Goal: Book appointment/travel/reservation

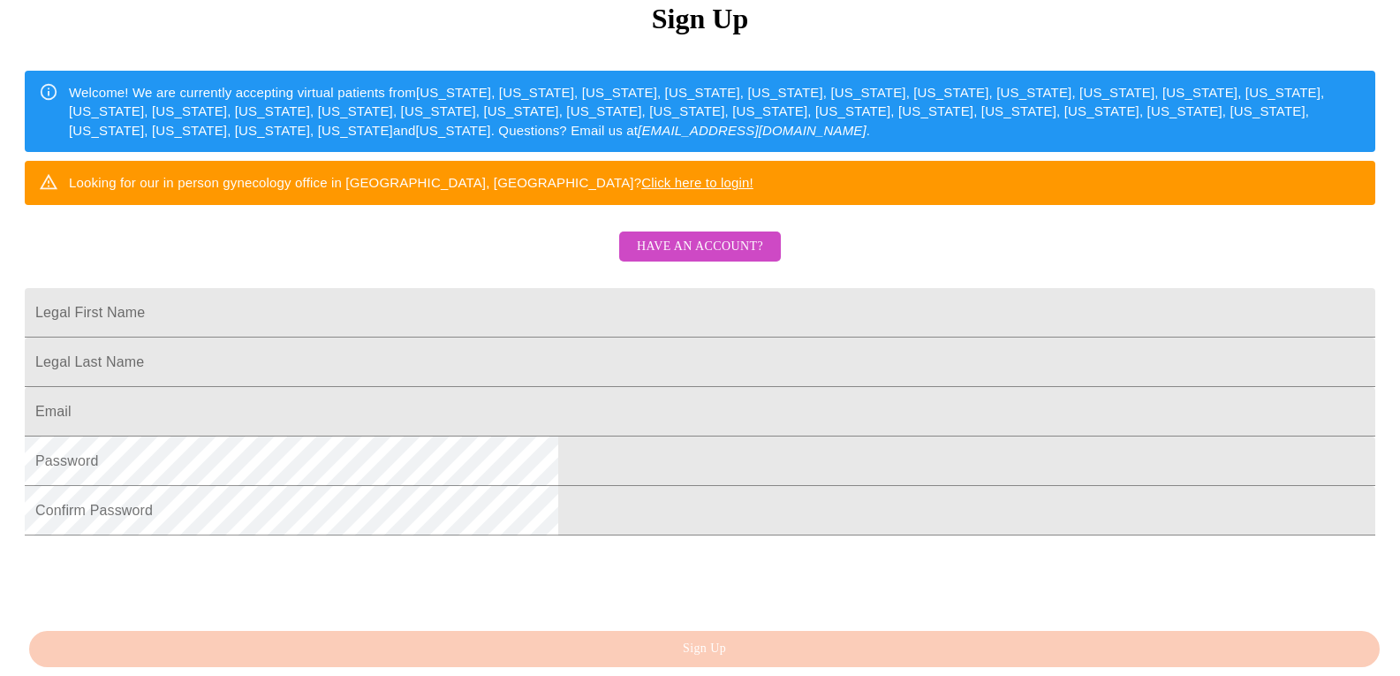
scroll to position [263, 0]
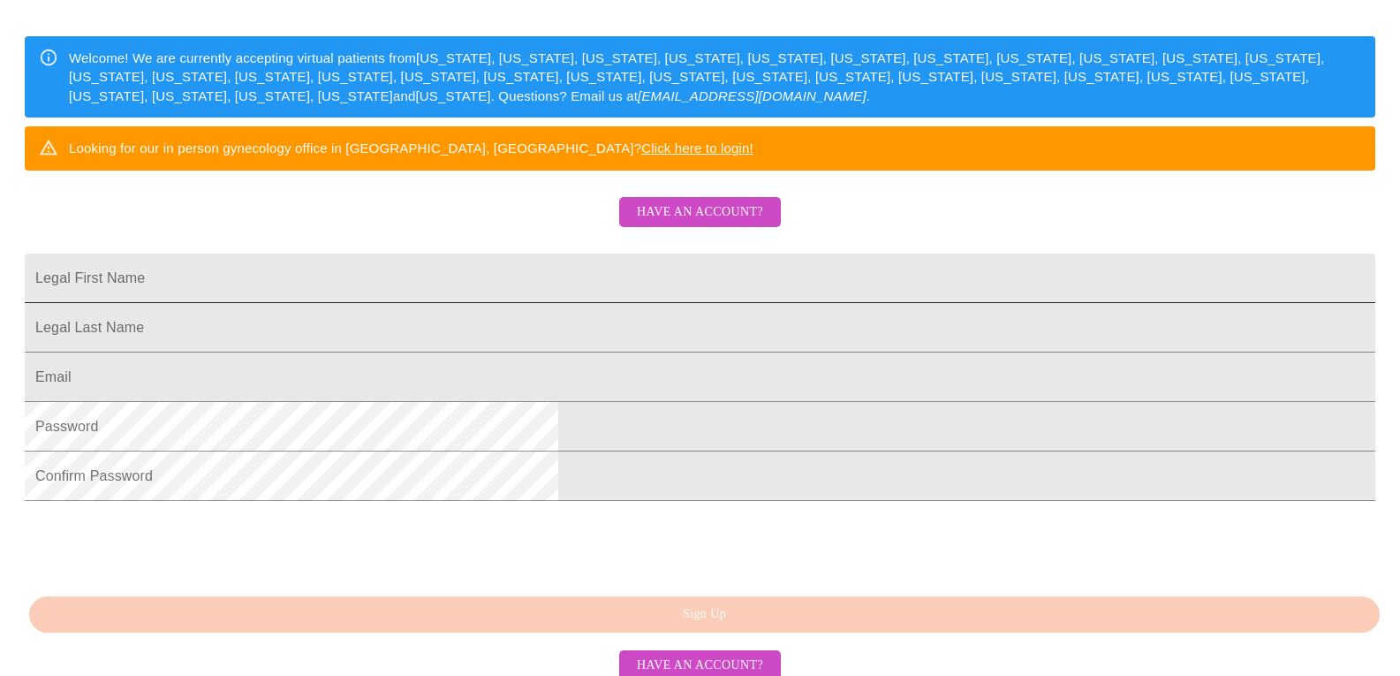
click at [621, 303] on input "Legal First Name" at bounding box center [700, 278] width 1351 height 49
type input "[PERSON_NAME]"
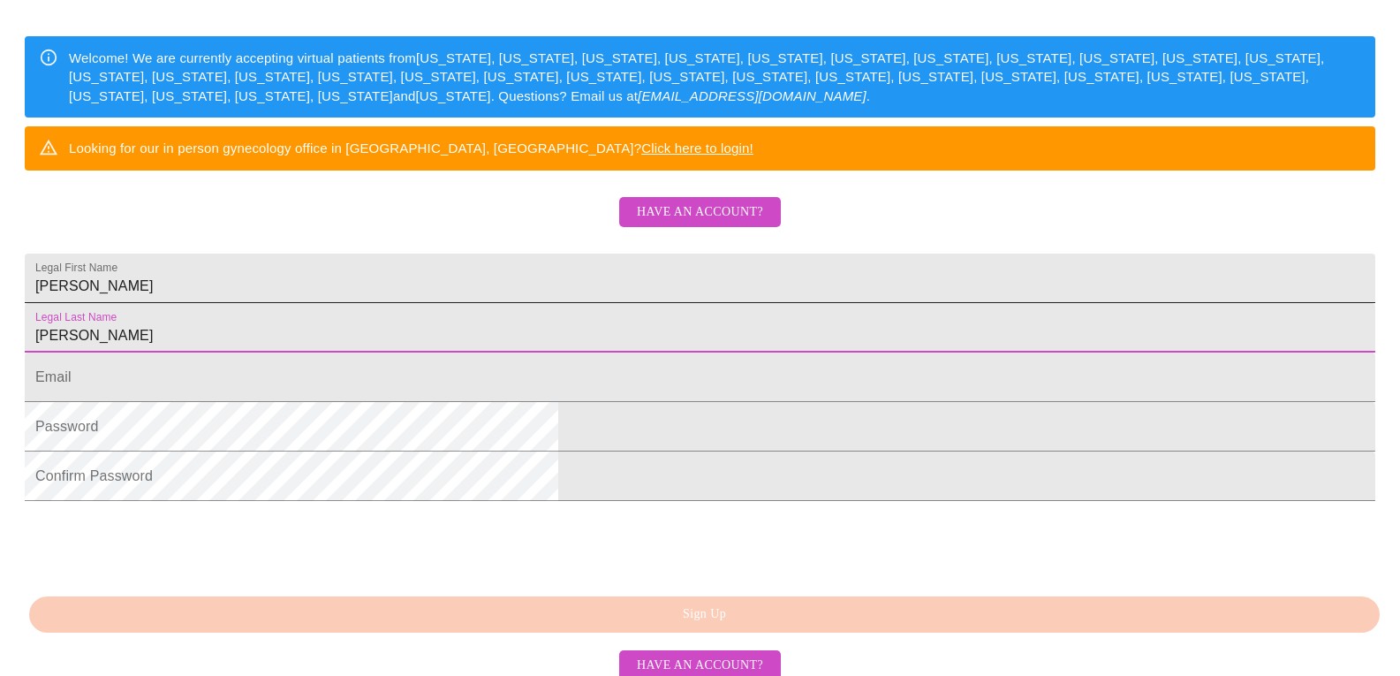
type input "[PERSON_NAME]"
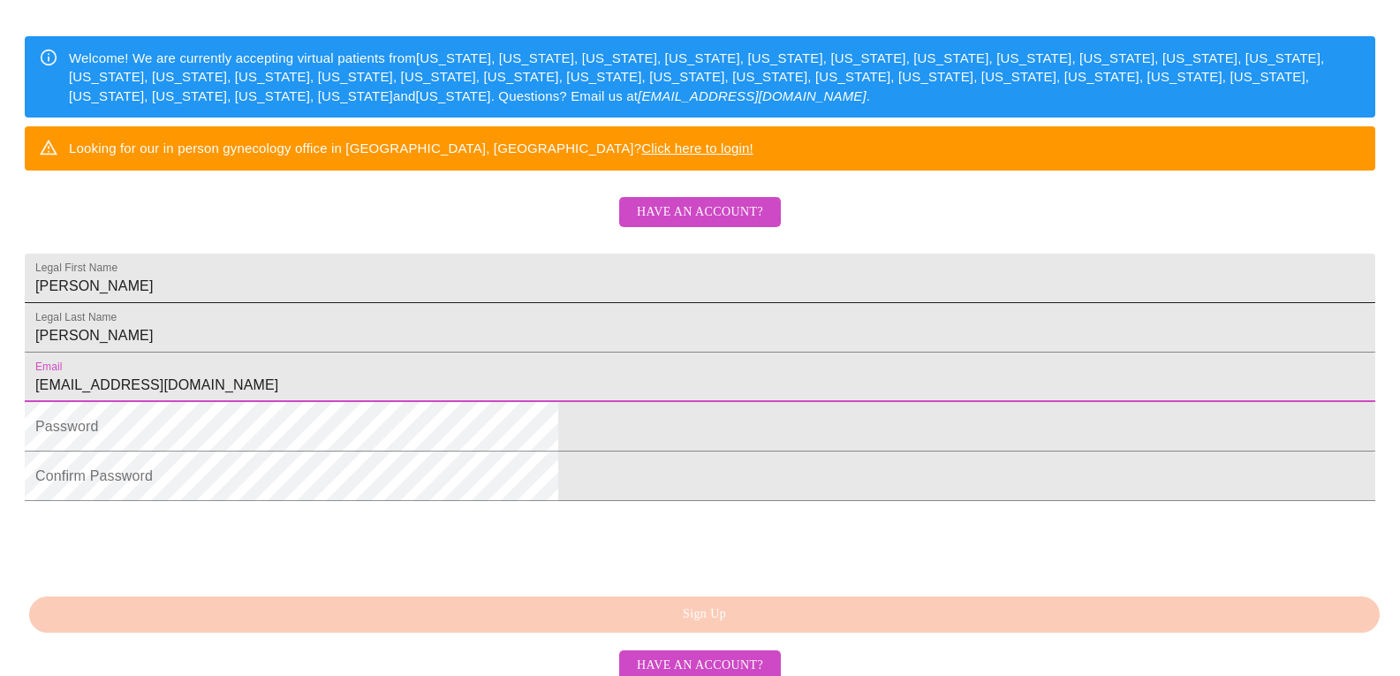
type input "[EMAIL_ADDRESS][DOMAIN_NAME]"
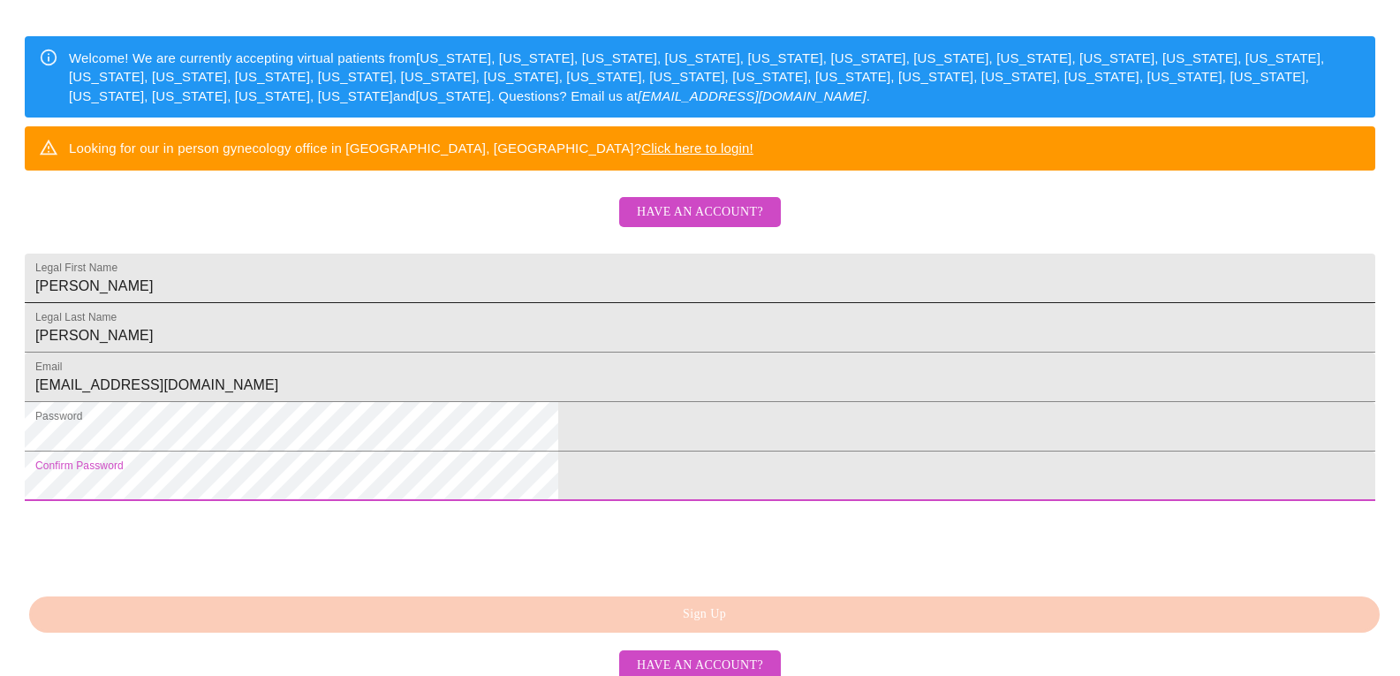
scroll to position [413, 0]
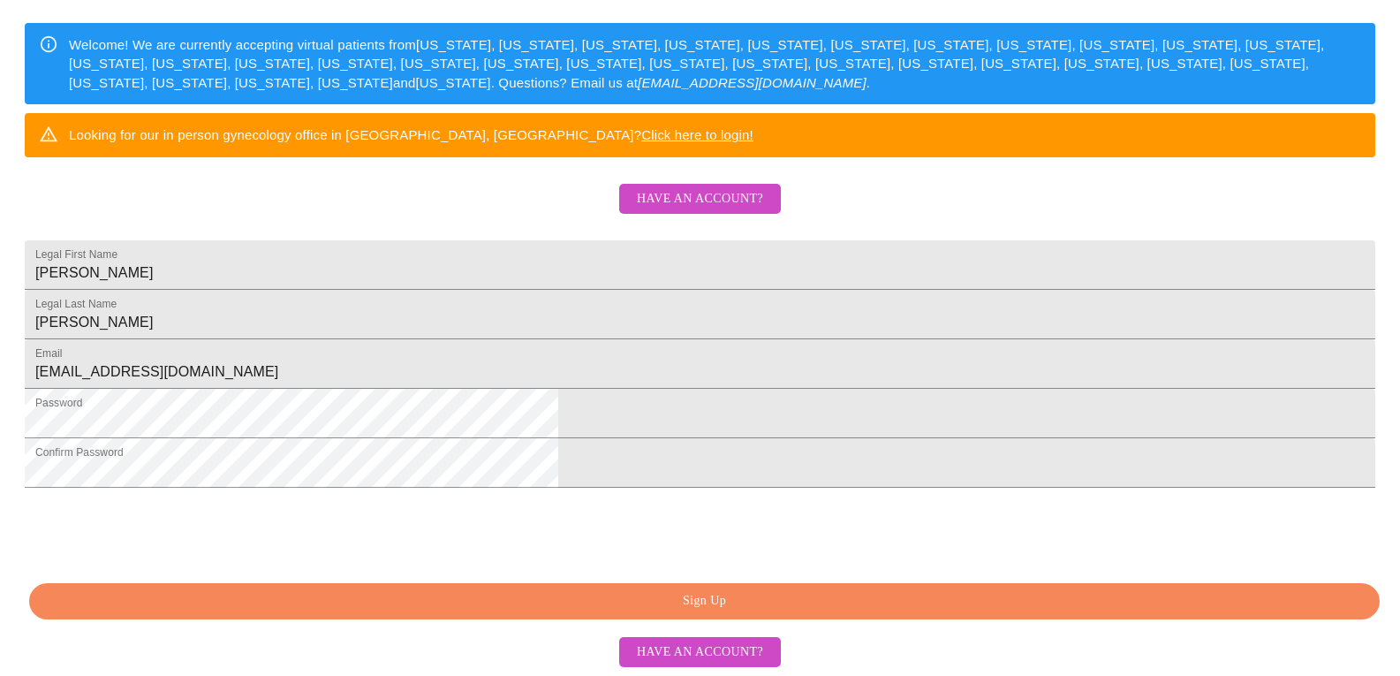
click at [701, 644] on span "Have an account?" at bounding box center [700, 652] width 126 height 22
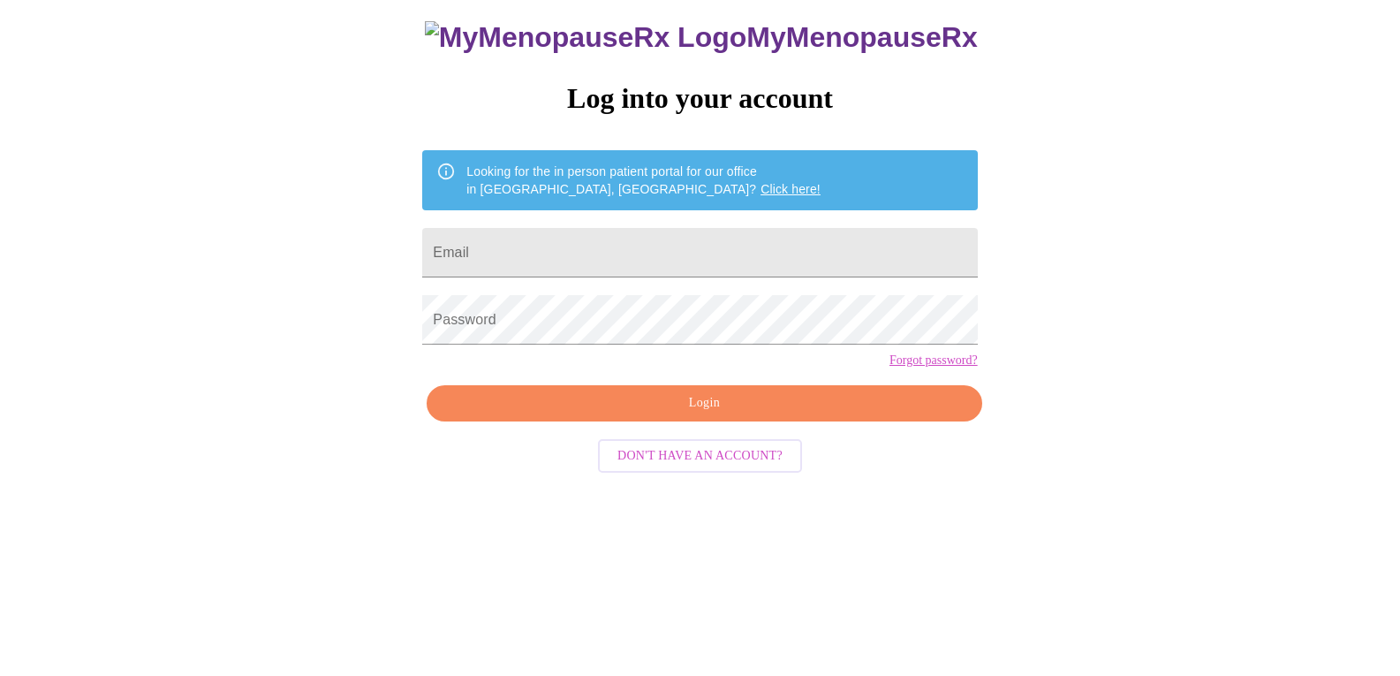
scroll to position [18, 0]
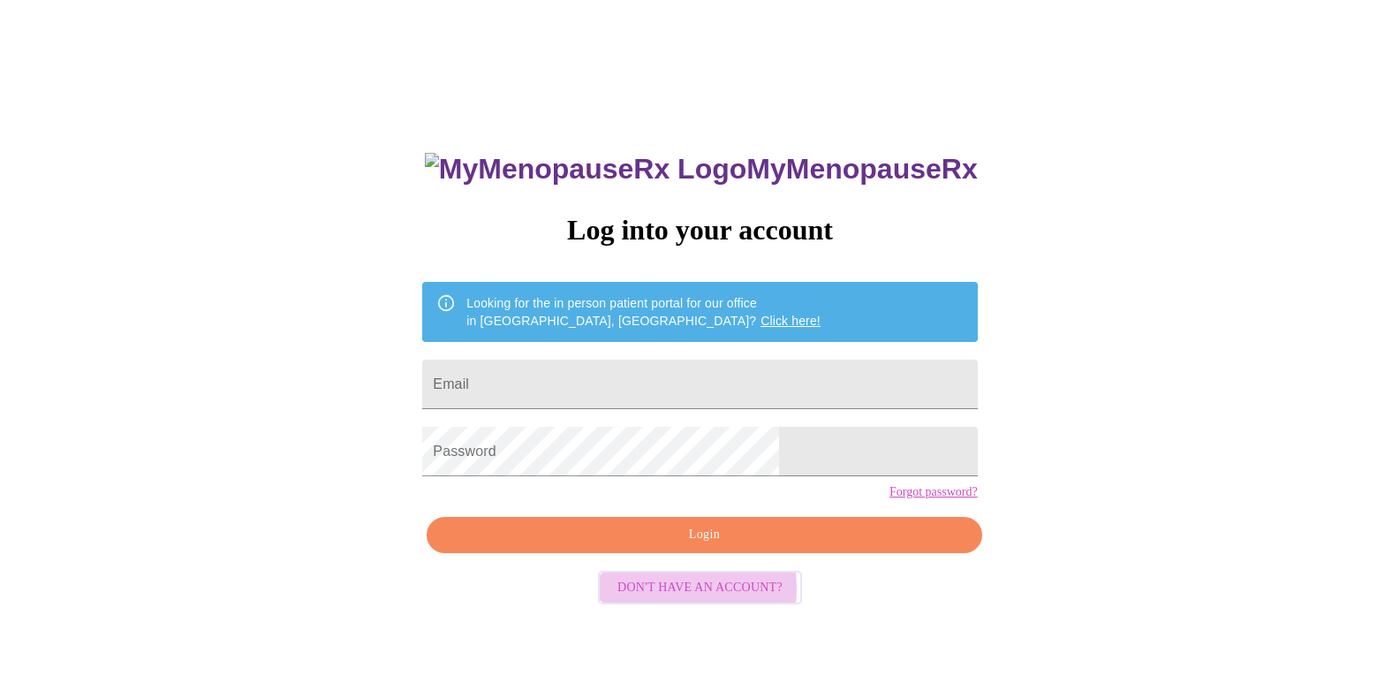
click at [674, 599] on span "Don't have an account?" at bounding box center [699, 588] width 165 height 22
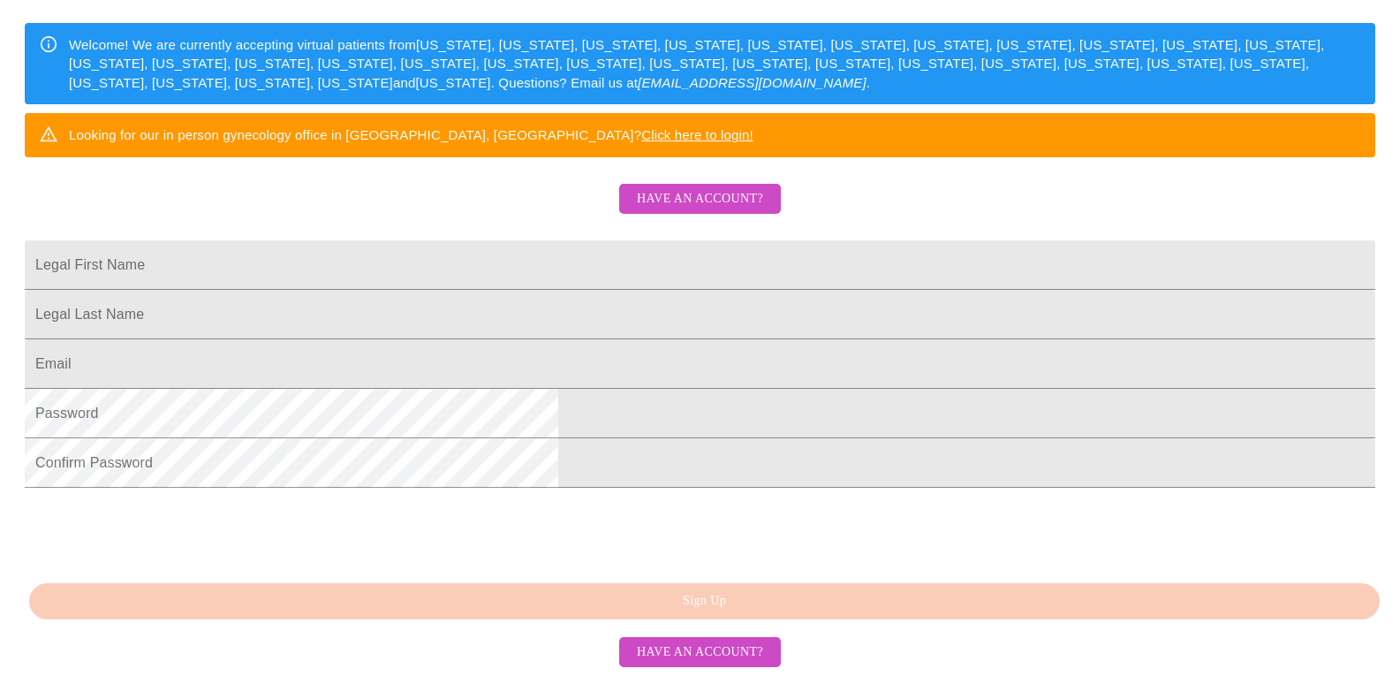
scroll to position [332, 0]
click at [560, 261] on input "Legal First Name" at bounding box center [700, 264] width 1351 height 49
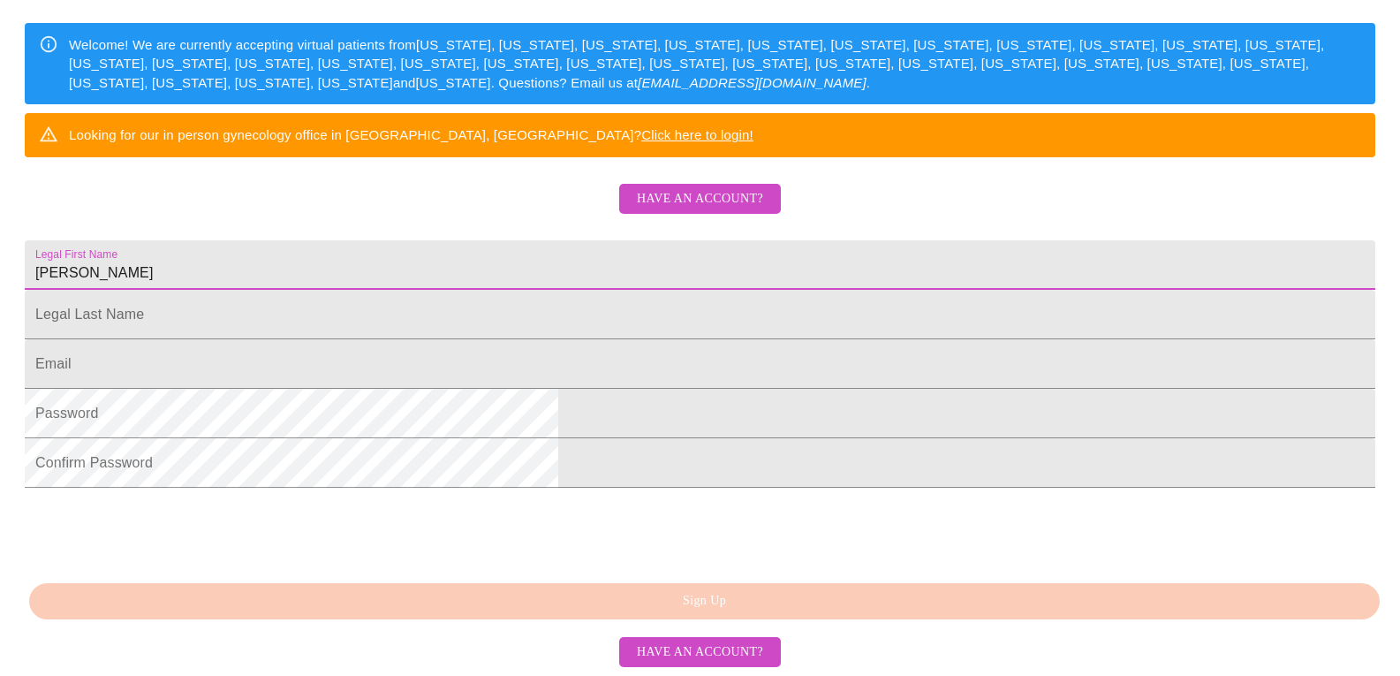
type input "[PERSON_NAME]"
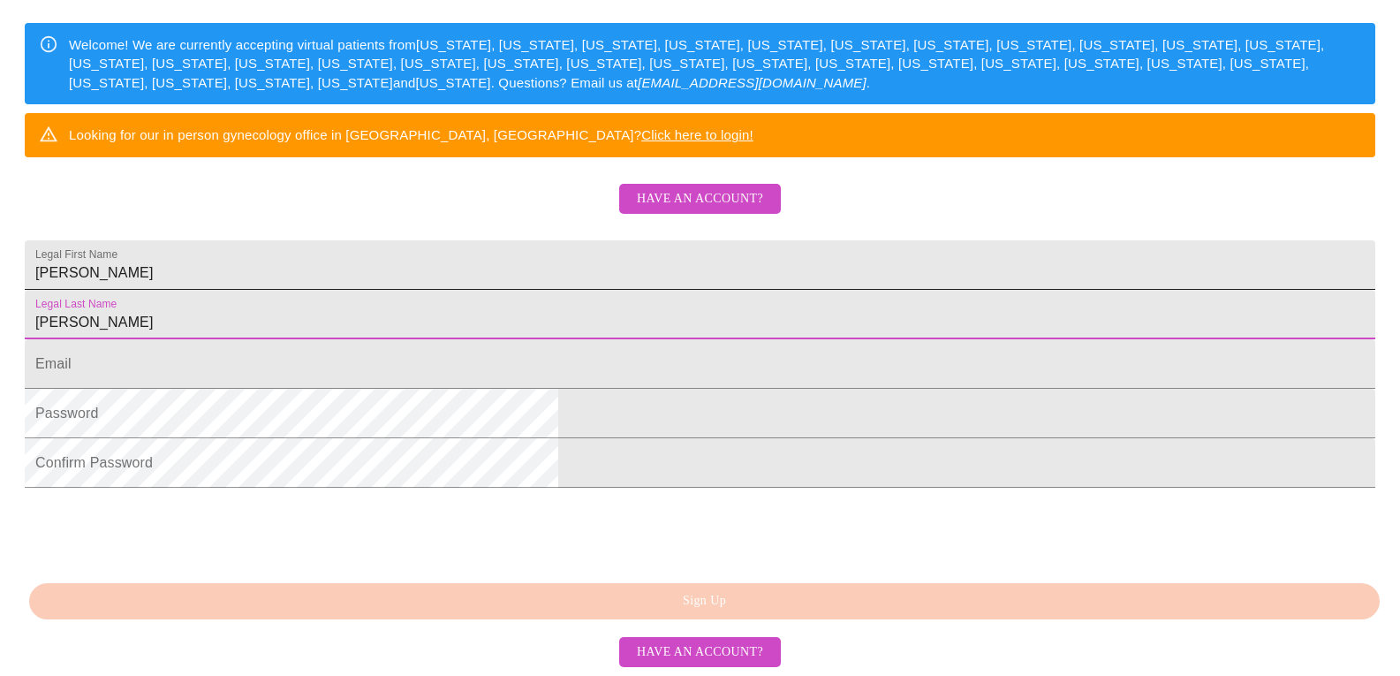
type input "[PERSON_NAME]"
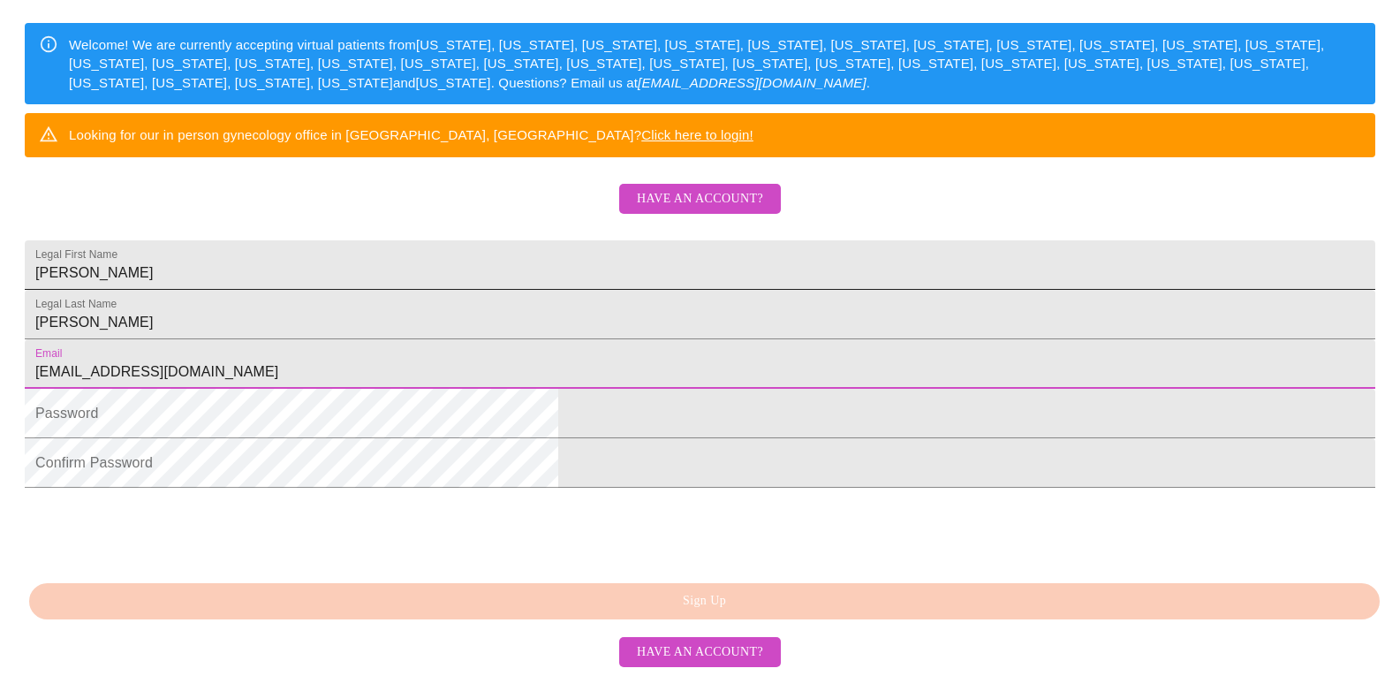
type input "[EMAIL_ADDRESS][DOMAIN_NAME]"
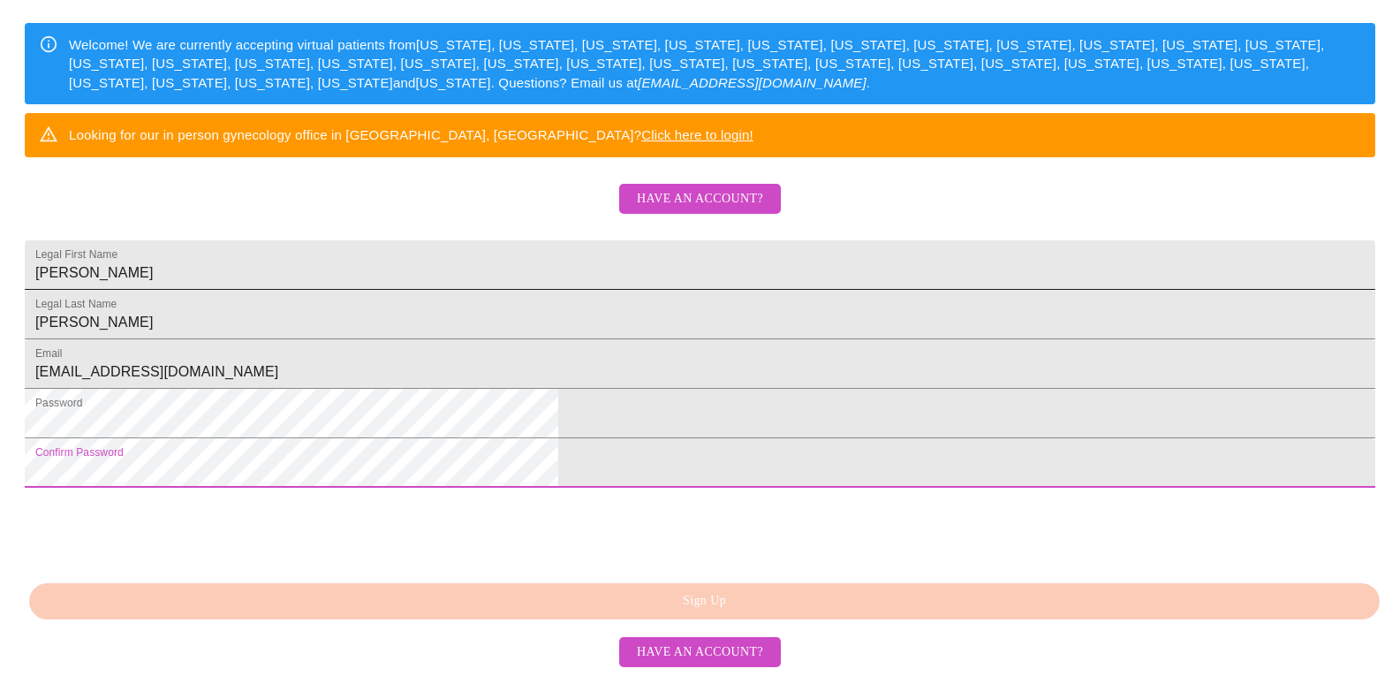
scroll to position [413, 0]
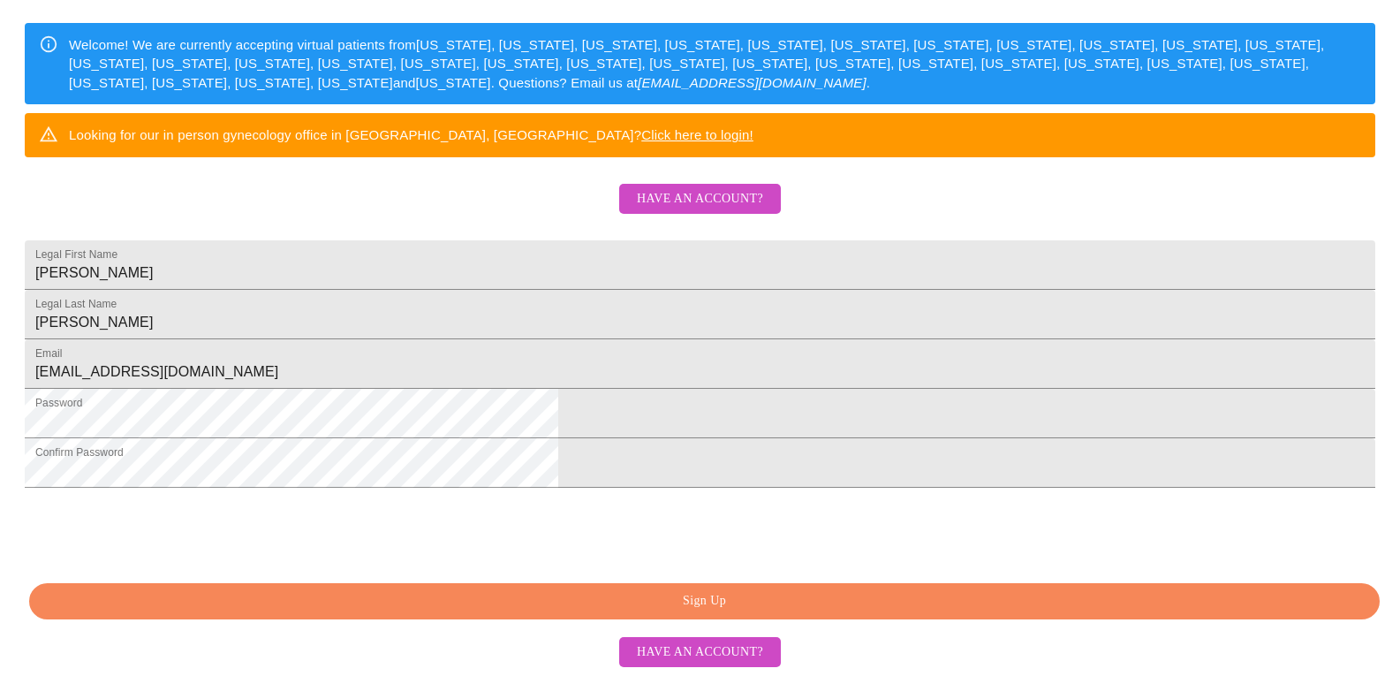
click at [837, 605] on span "Sign Up" at bounding box center [704, 601] width 1310 height 22
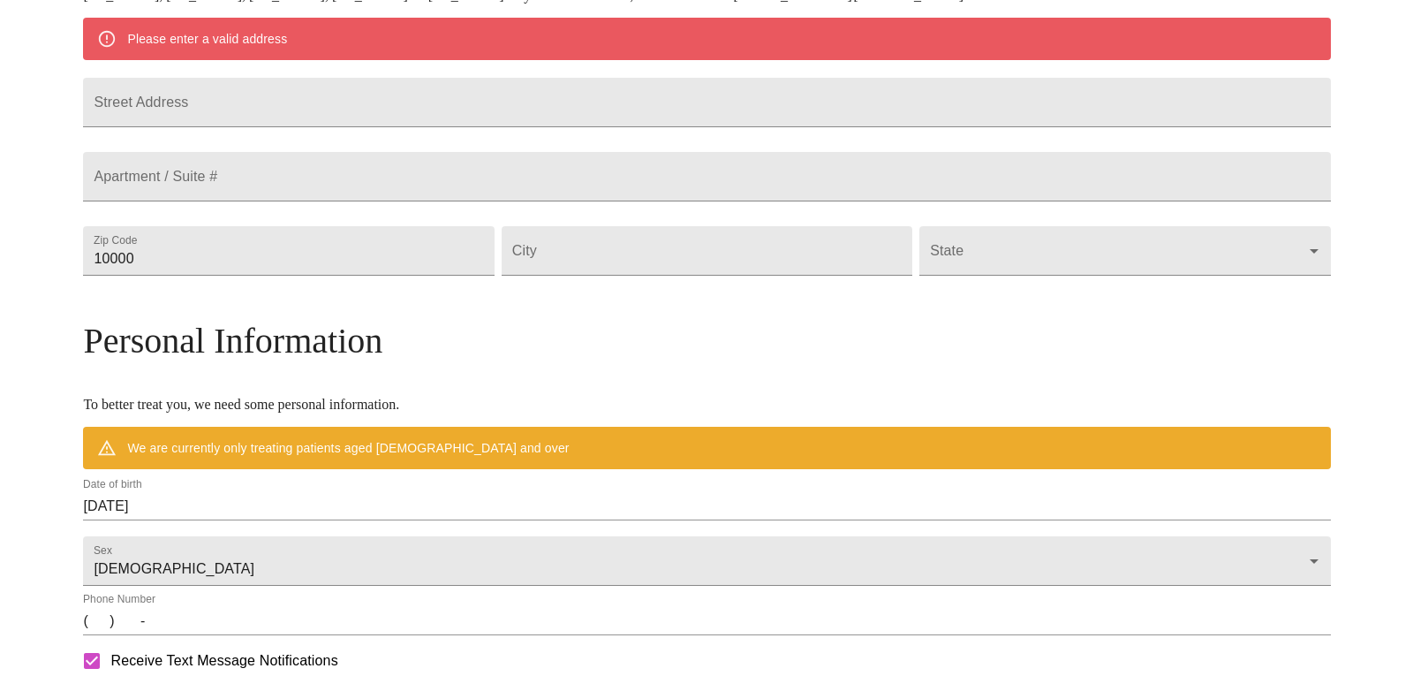
scroll to position [344, 0]
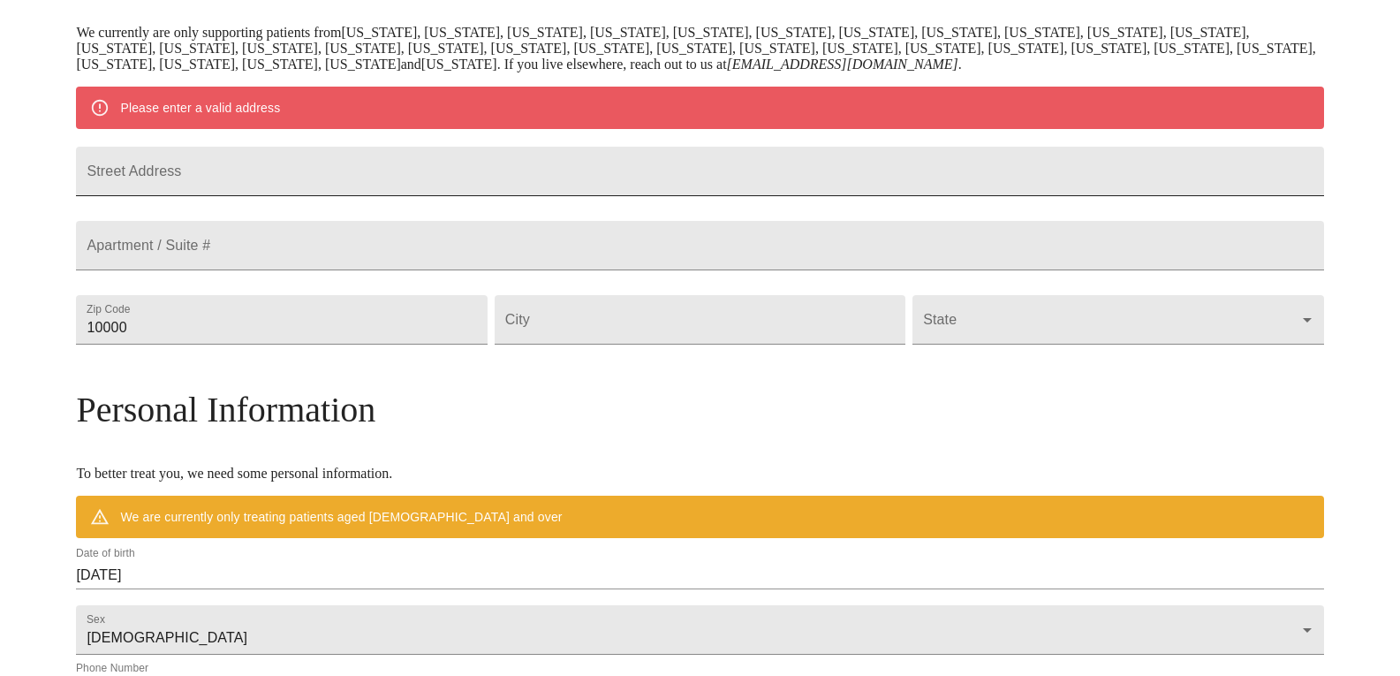
click at [400, 190] on input "Street Address" at bounding box center [699, 171] width 1247 height 49
type input "8"
type input "[STREET_ADDRESS]"
type input "5"
type input "64064"
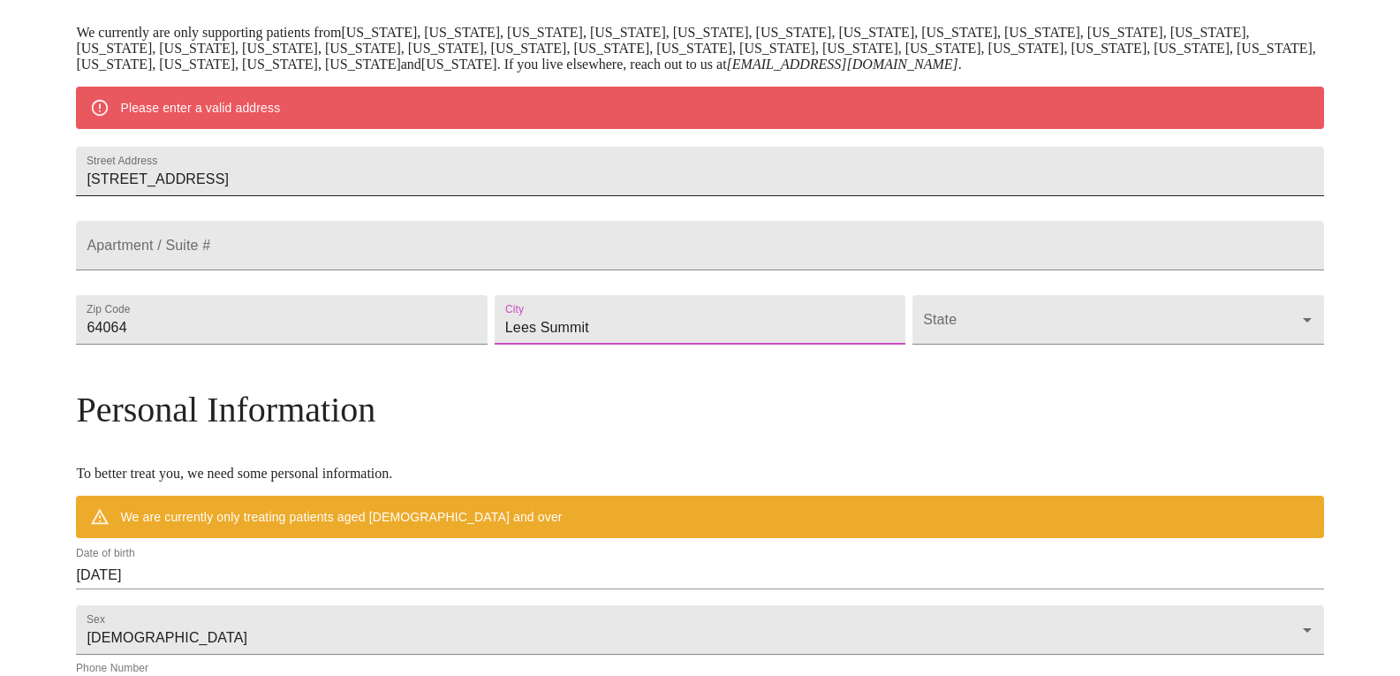
type input "Lees Summit"
click at [978, 378] on body "MyMenopauseRx Welcome to MyMenopauseRx Since it's your first time here, you'll …" at bounding box center [700, 351] width 1386 height 1377
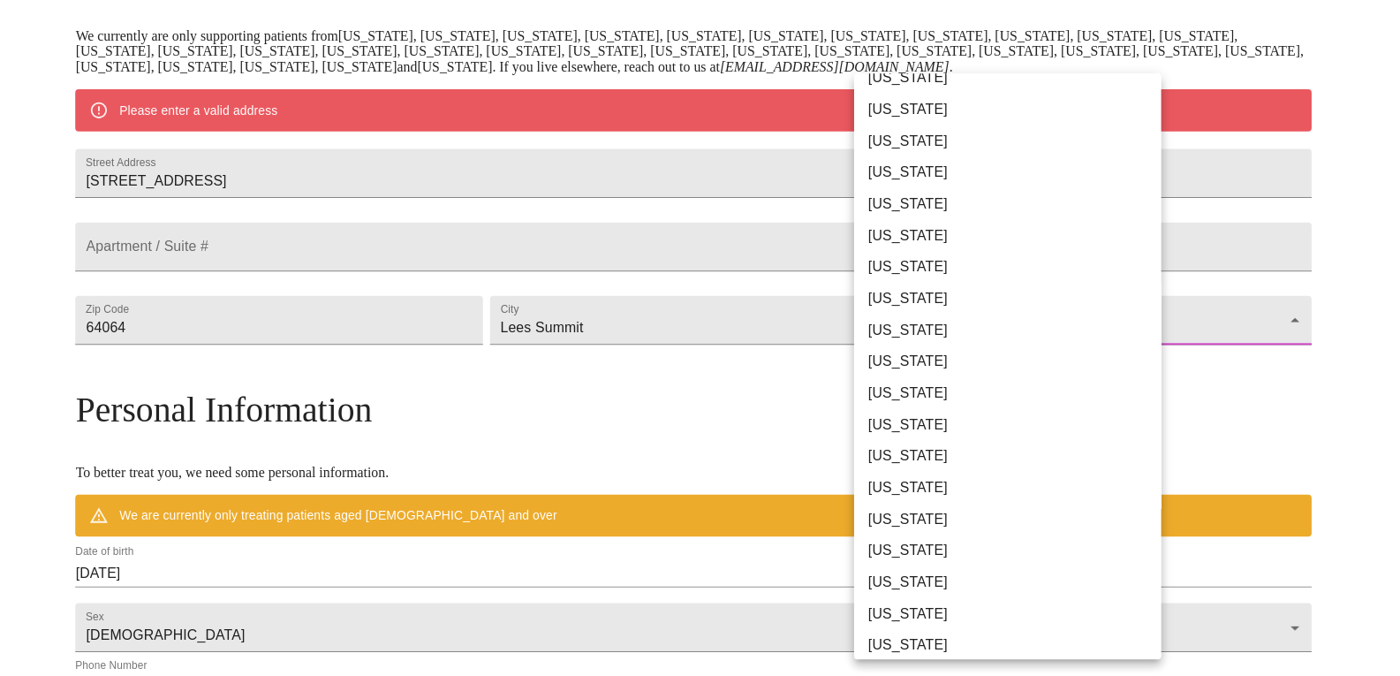
scroll to position [242, 0]
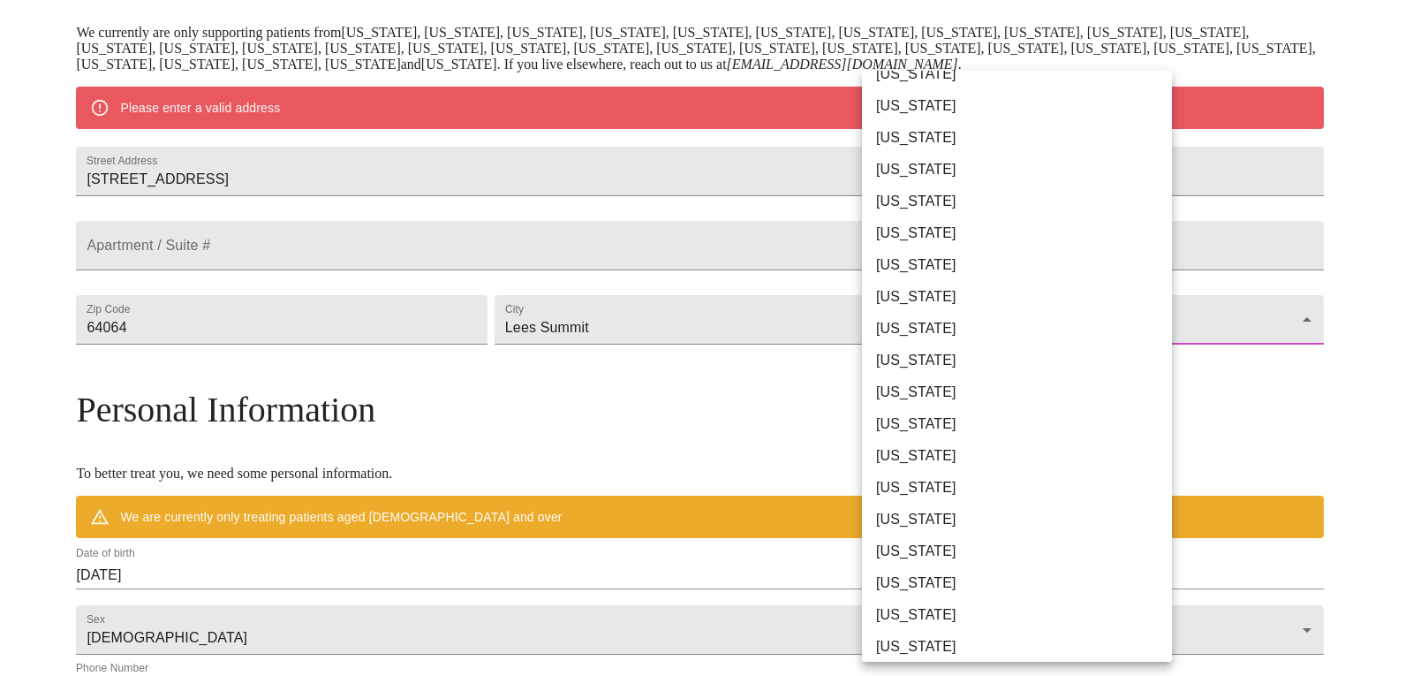
click at [970, 614] on li "[US_STATE]" at bounding box center [1023, 615] width 323 height 32
type input "[US_STATE]"
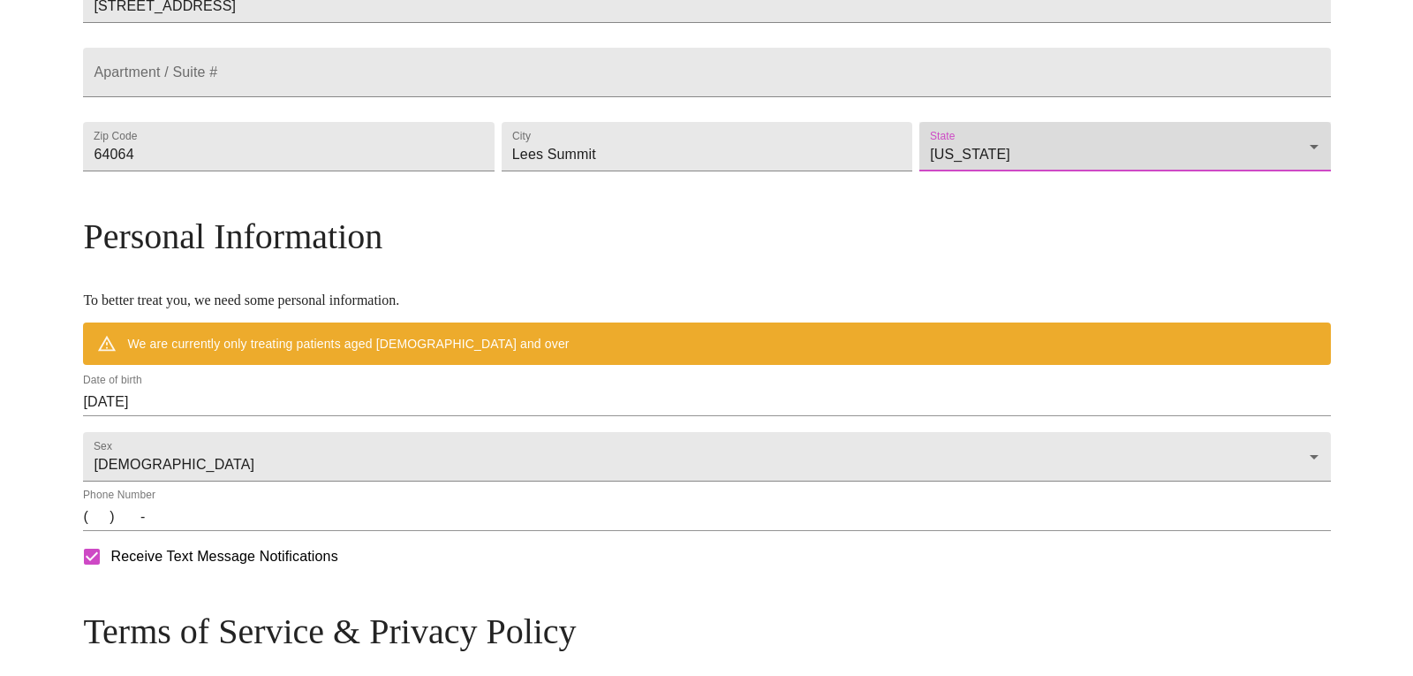
scroll to position [577, 0]
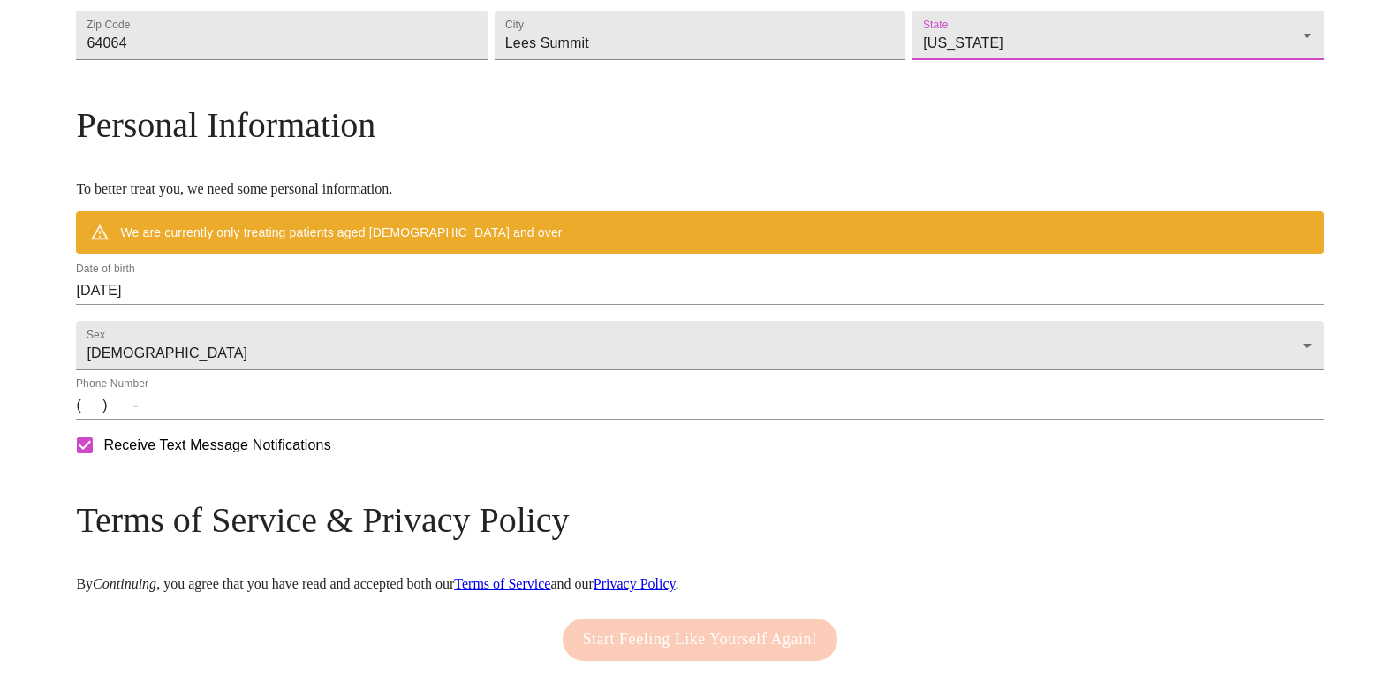
click at [371, 305] on input "[DATE]" at bounding box center [699, 291] width 1247 height 28
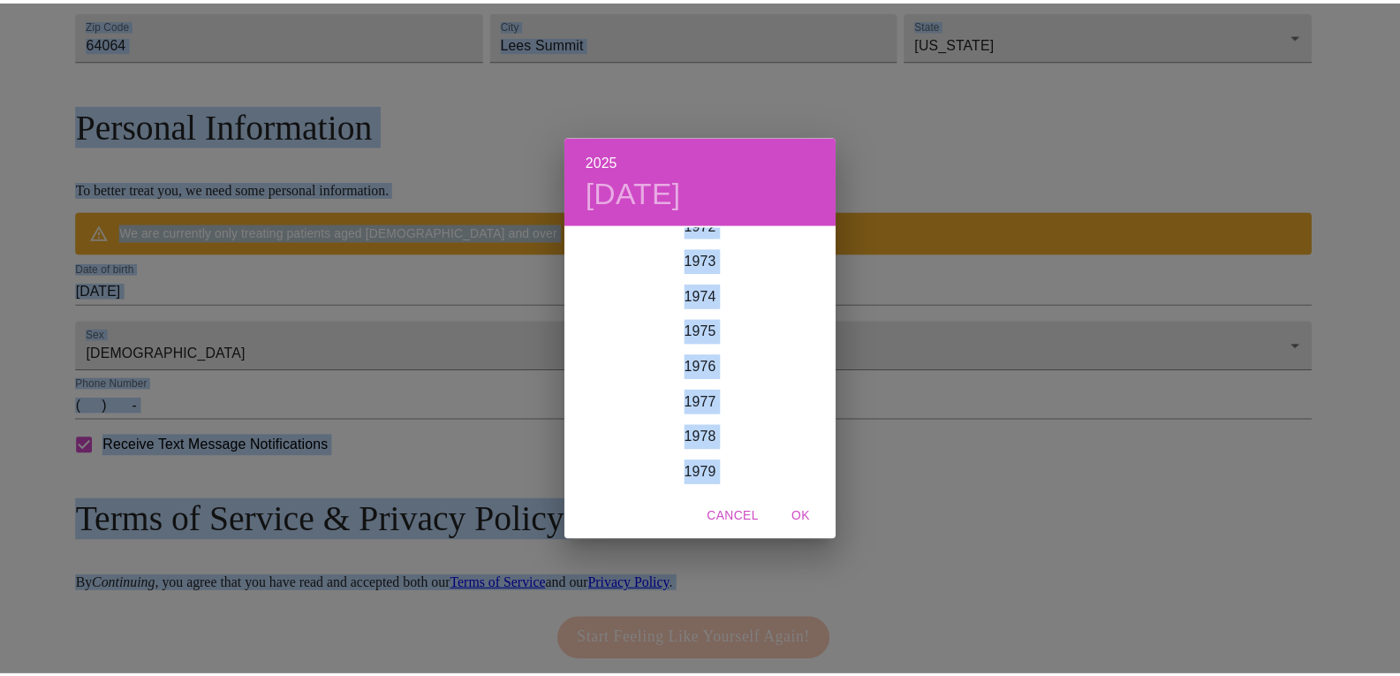
scroll to position [2688, 0]
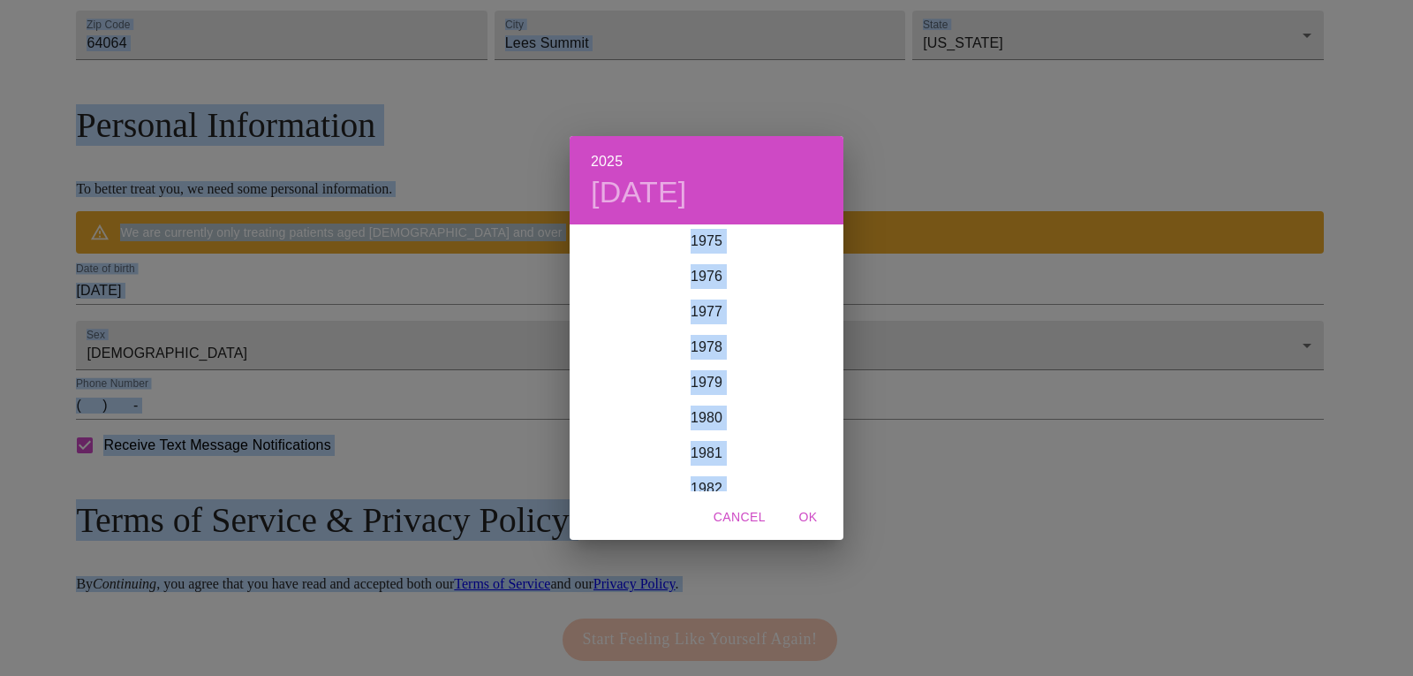
click at [707, 390] on div "1979" at bounding box center [707, 382] width 274 height 35
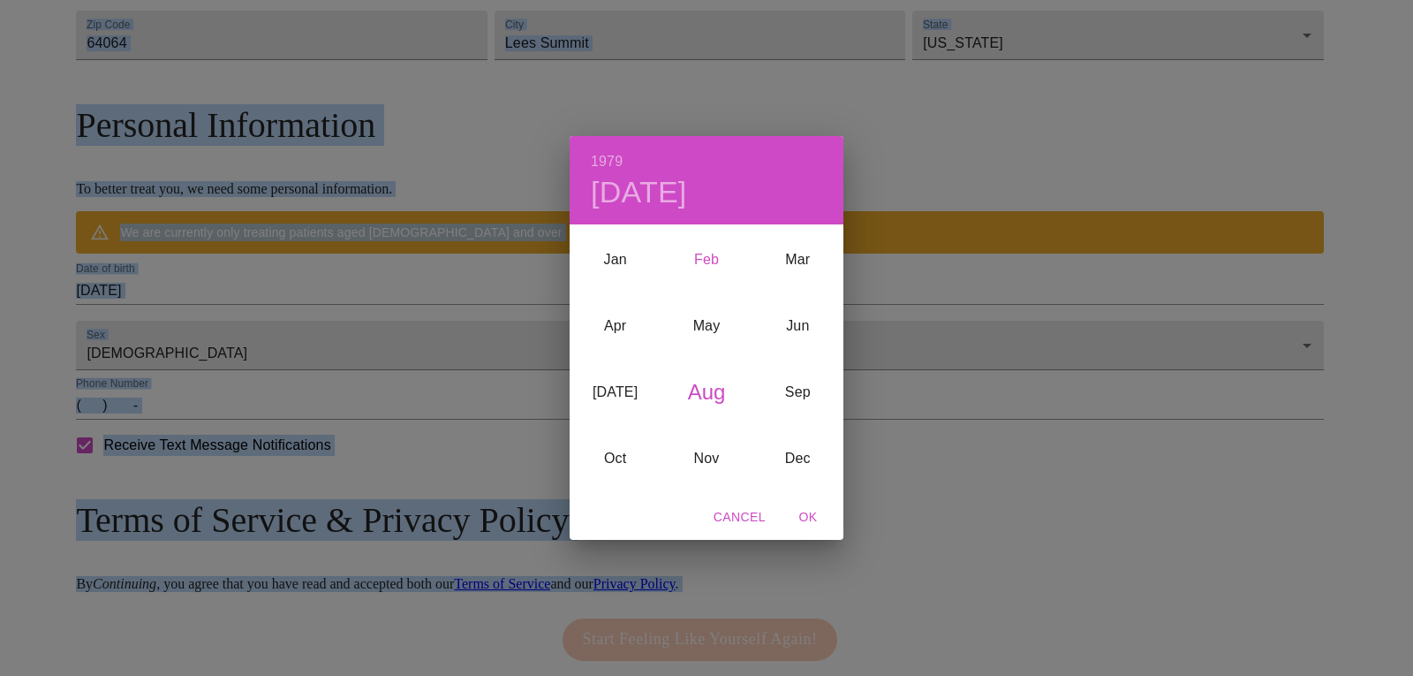
click at [708, 265] on div "Feb" at bounding box center [706, 259] width 91 height 66
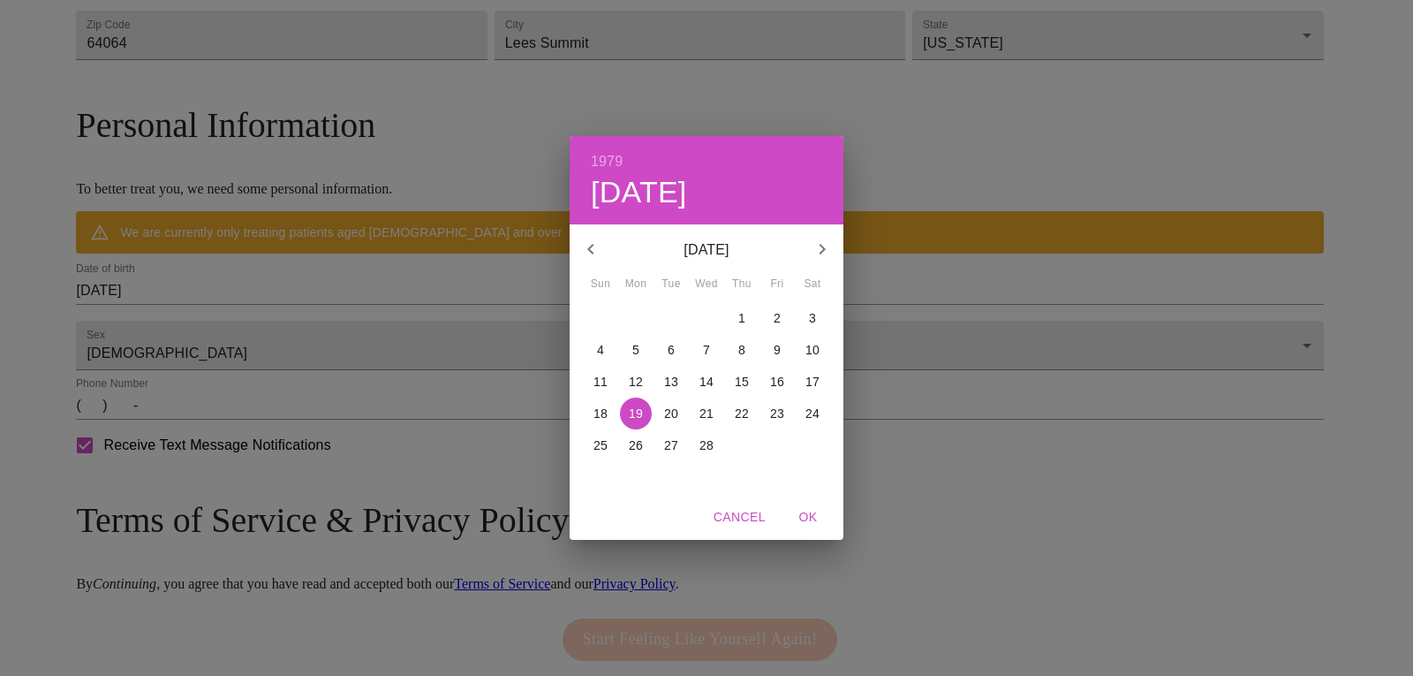
click at [786, 310] on span "2" at bounding box center [777, 318] width 32 height 18
click at [812, 520] on span "OK" at bounding box center [808, 517] width 42 height 22
type input "[DATE]"
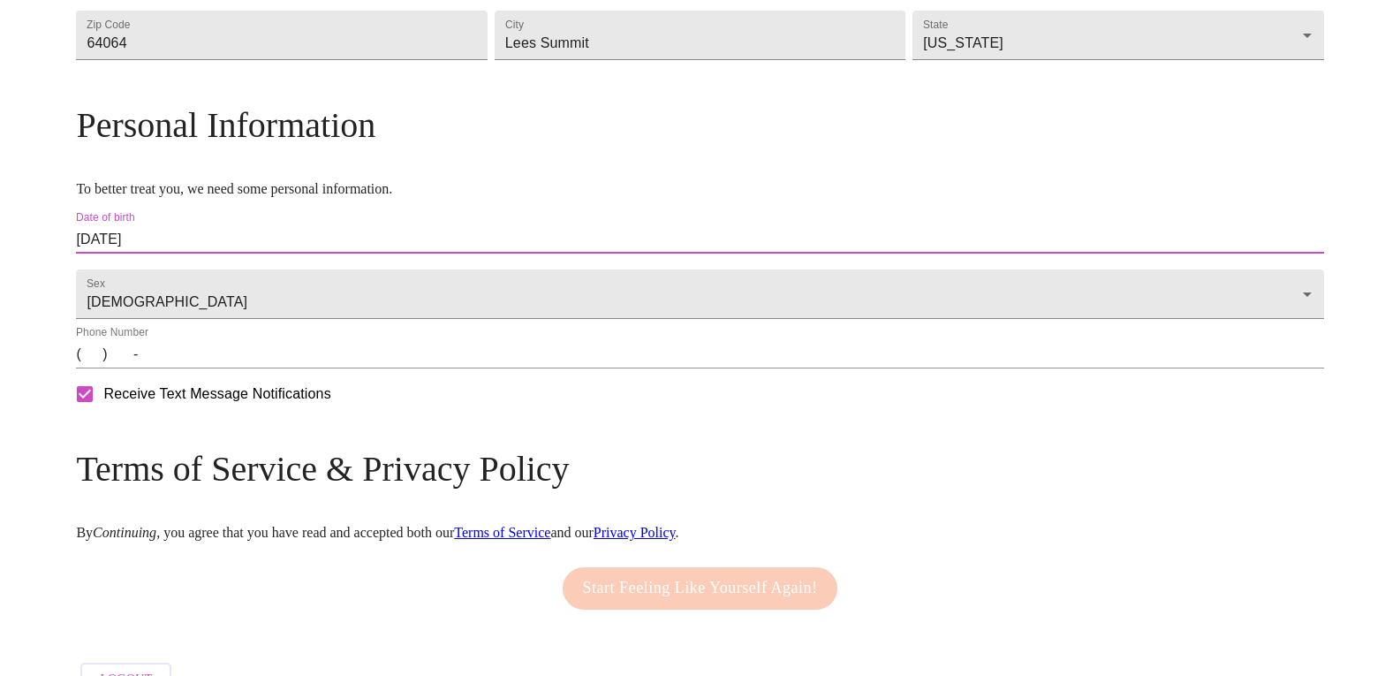
click at [230, 368] on input "(   )    -" at bounding box center [699, 354] width 1247 height 28
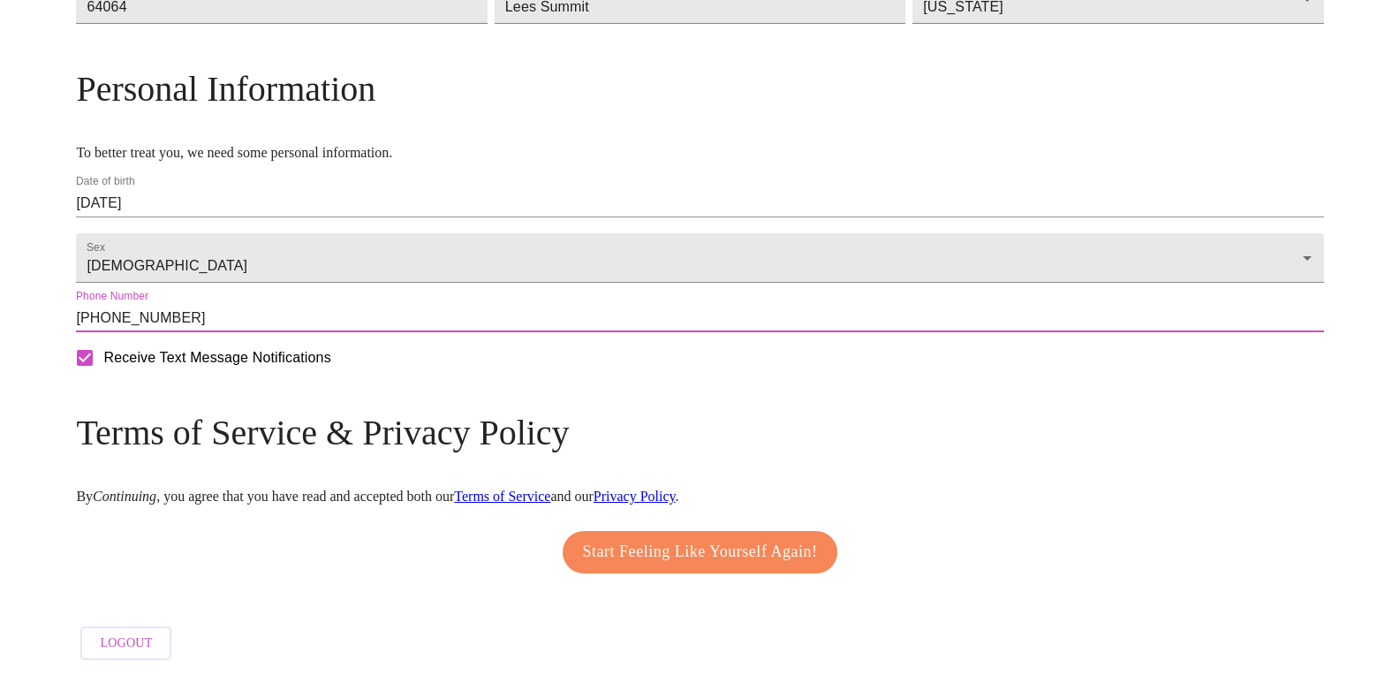
type input "[PHONE_NUMBER]"
click at [709, 555] on span "Start Feeling Like Yourself Again!" at bounding box center [700, 552] width 235 height 28
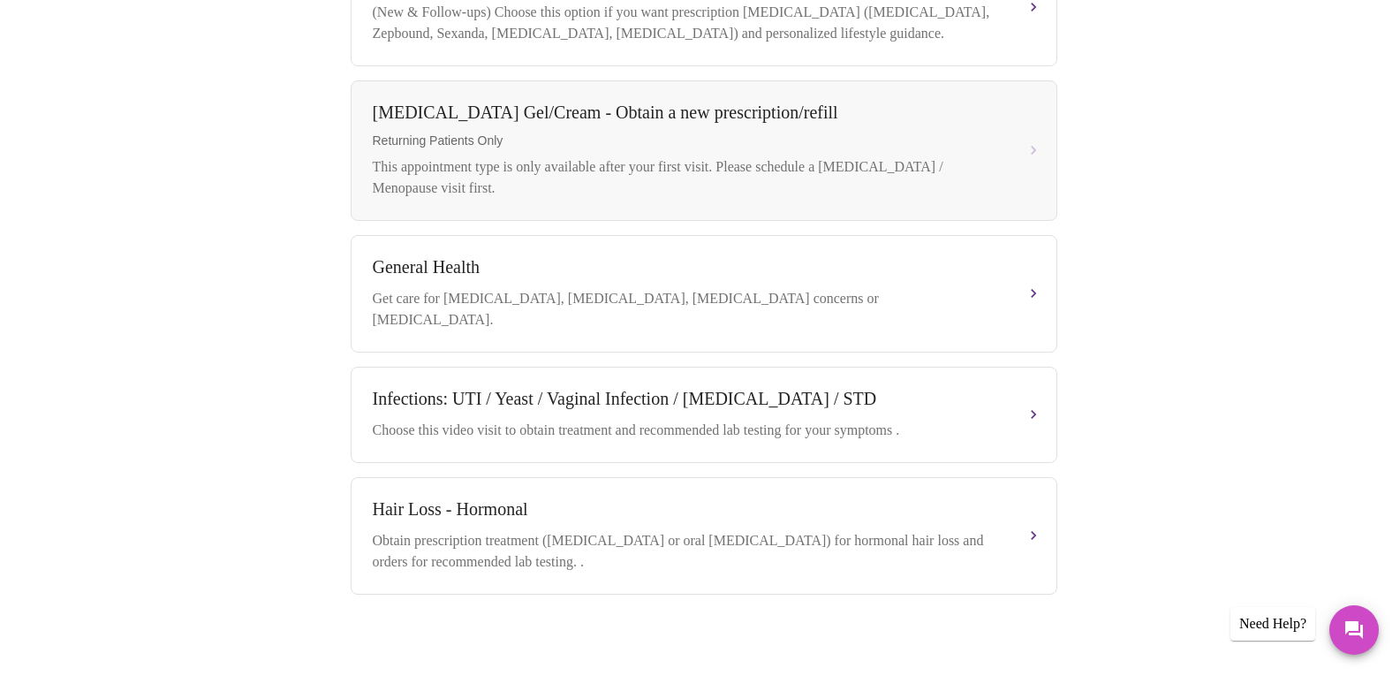
scroll to position [87, 0]
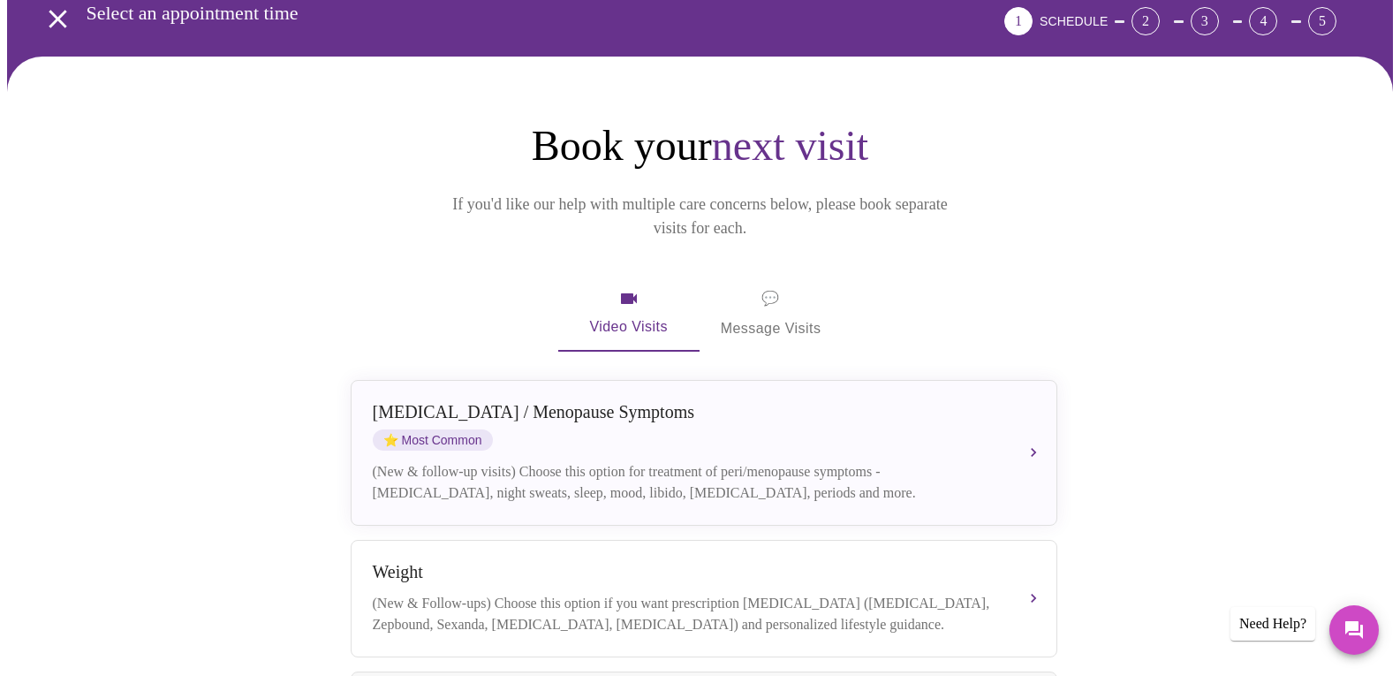
click at [856, 461] on div "(New & follow-up visits) Choose this option for treatment of peri/menopause sym…" at bounding box center [686, 482] width 627 height 42
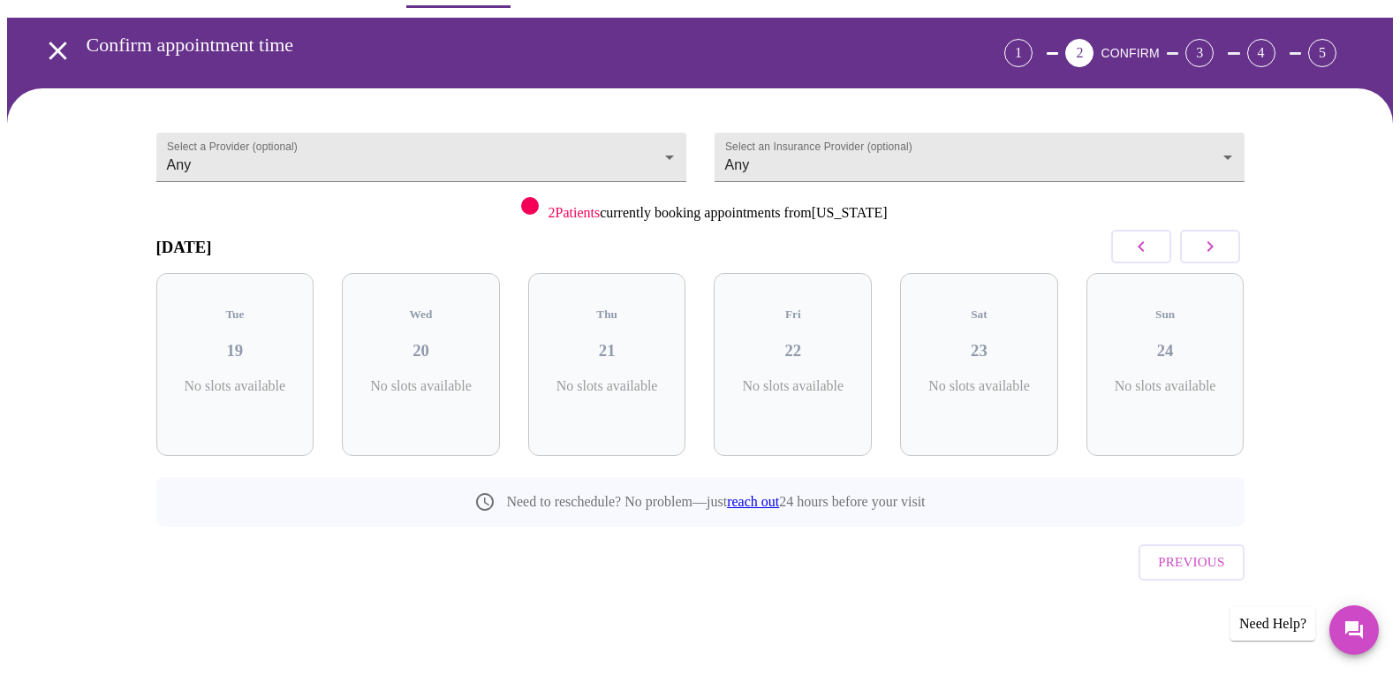
scroll to position [19, 0]
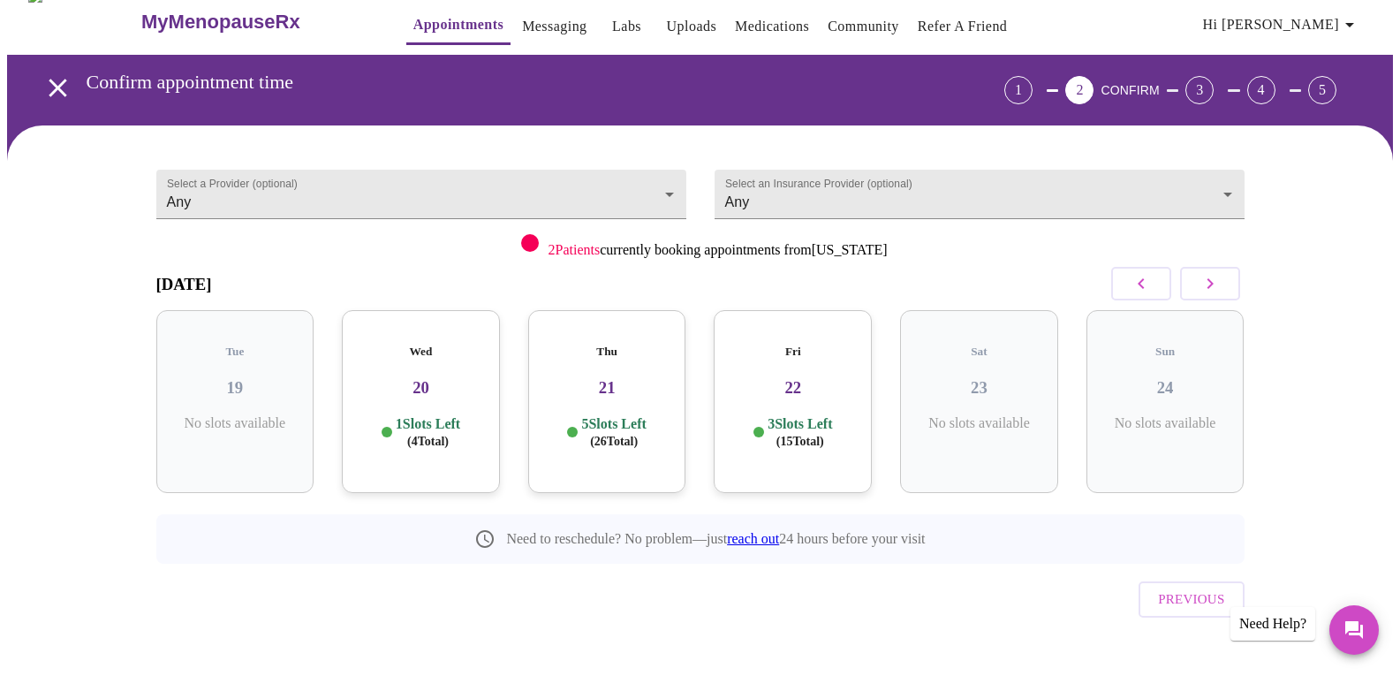
click at [415, 415] on p "1 Slots Left ( 4 Total)" at bounding box center [428, 432] width 64 height 34
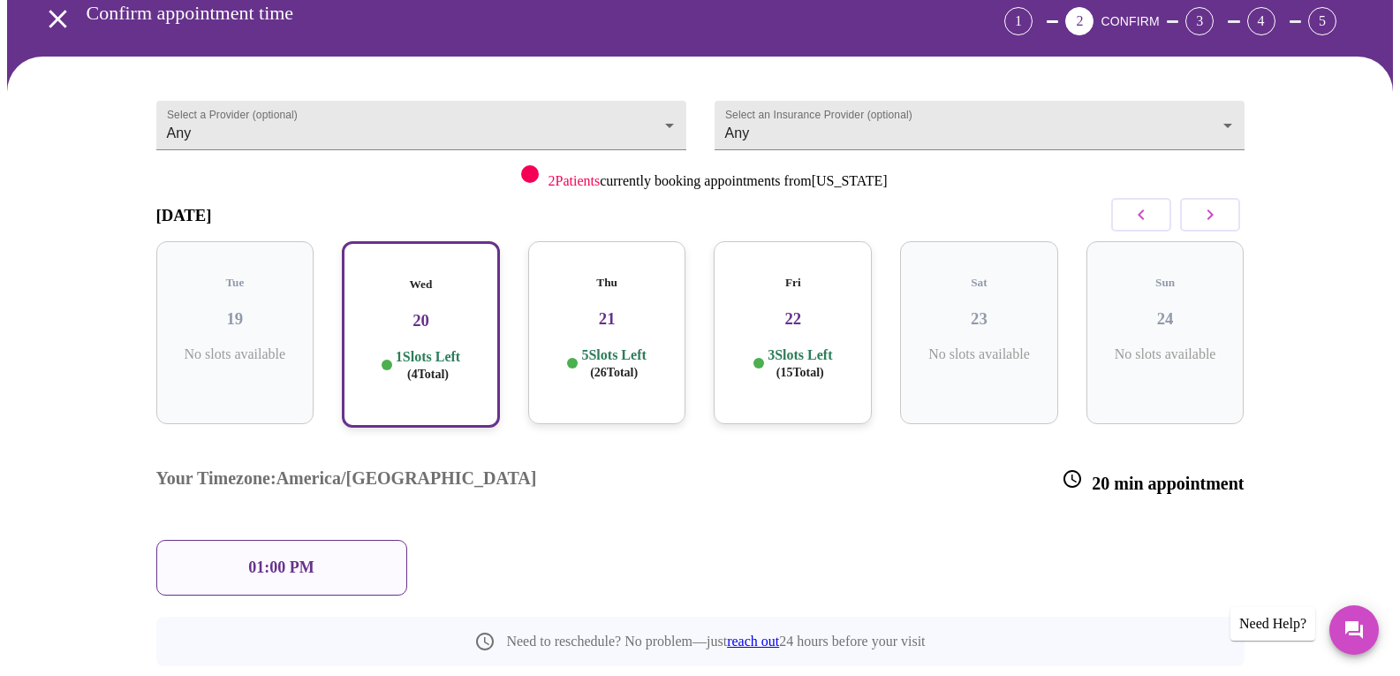
click at [346, 540] on div "01:00 PM" at bounding box center [281, 568] width 251 height 56
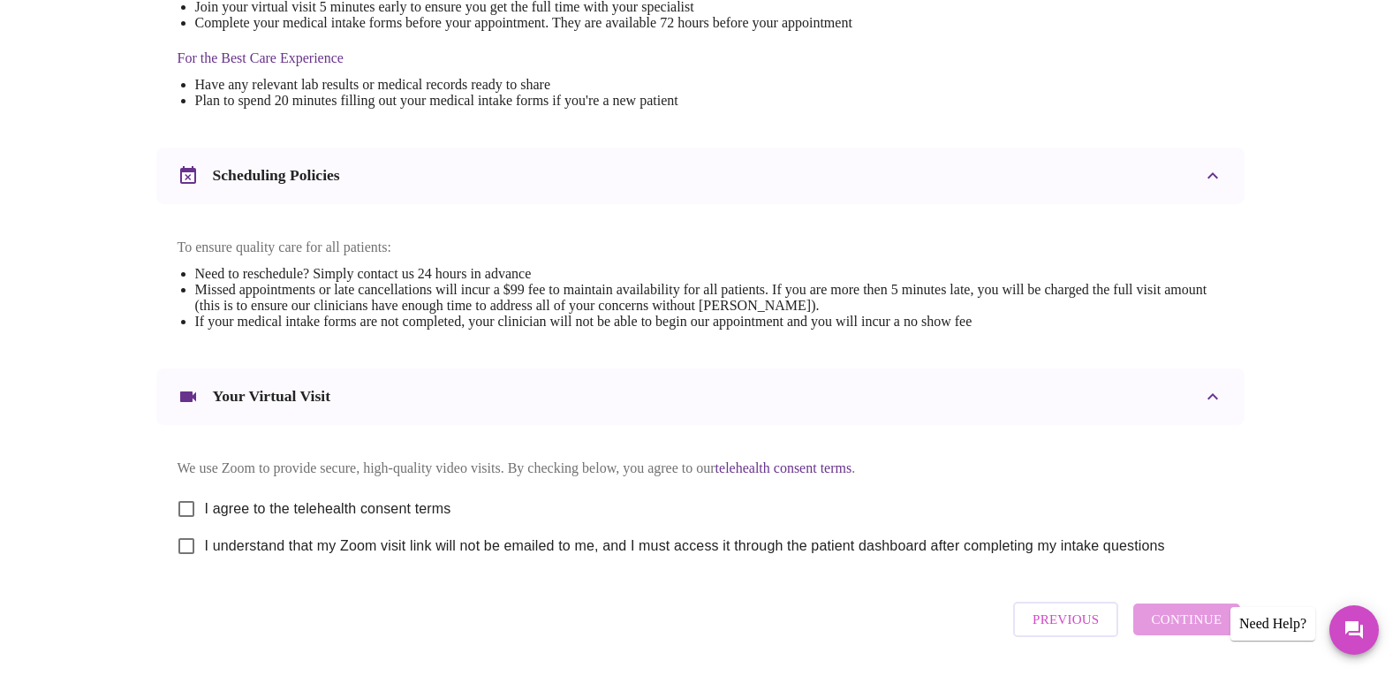
scroll to position [605, 0]
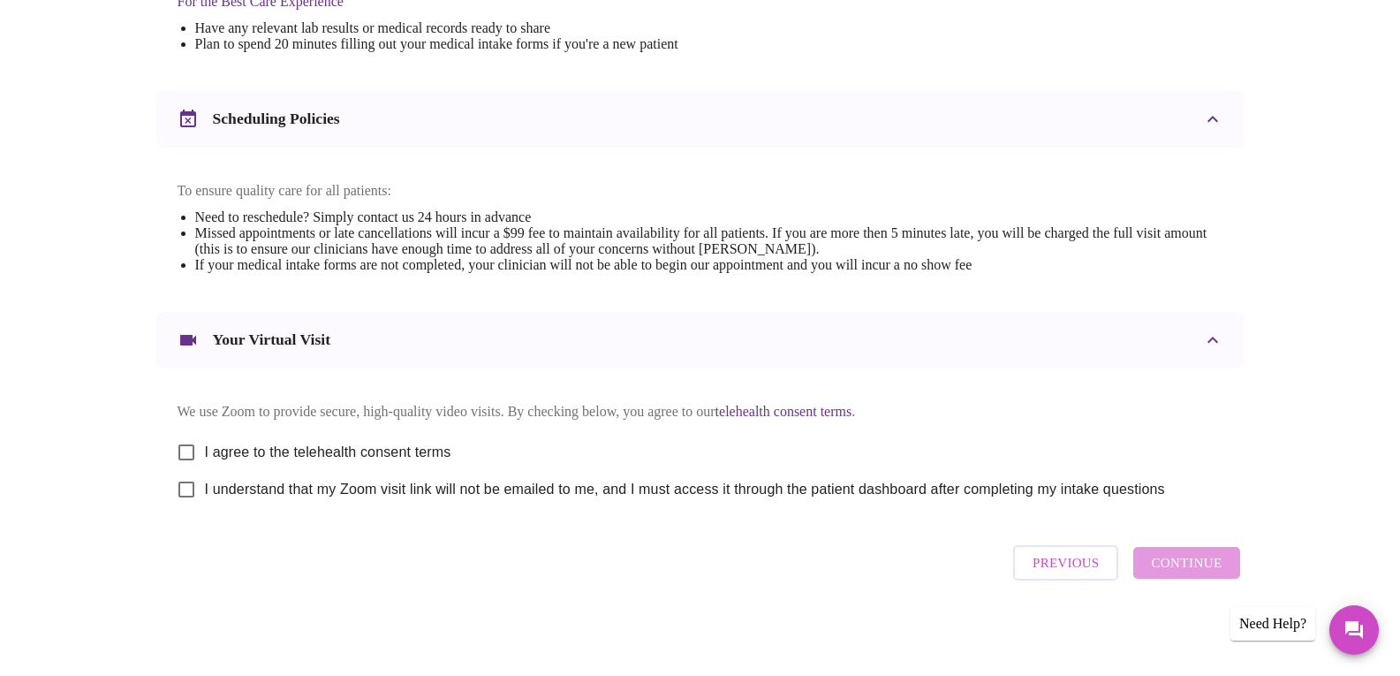
click at [197, 452] on input "I agree to the telehealth consent terms" at bounding box center [186, 452] width 37 height 37
checkbox input "true"
click at [181, 500] on input "I understand that my Zoom visit link will not be emailed to me, and I must acce…" at bounding box center [186, 489] width 37 height 37
checkbox input "true"
click at [1196, 574] on span "Continue" at bounding box center [1186, 562] width 71 height 23
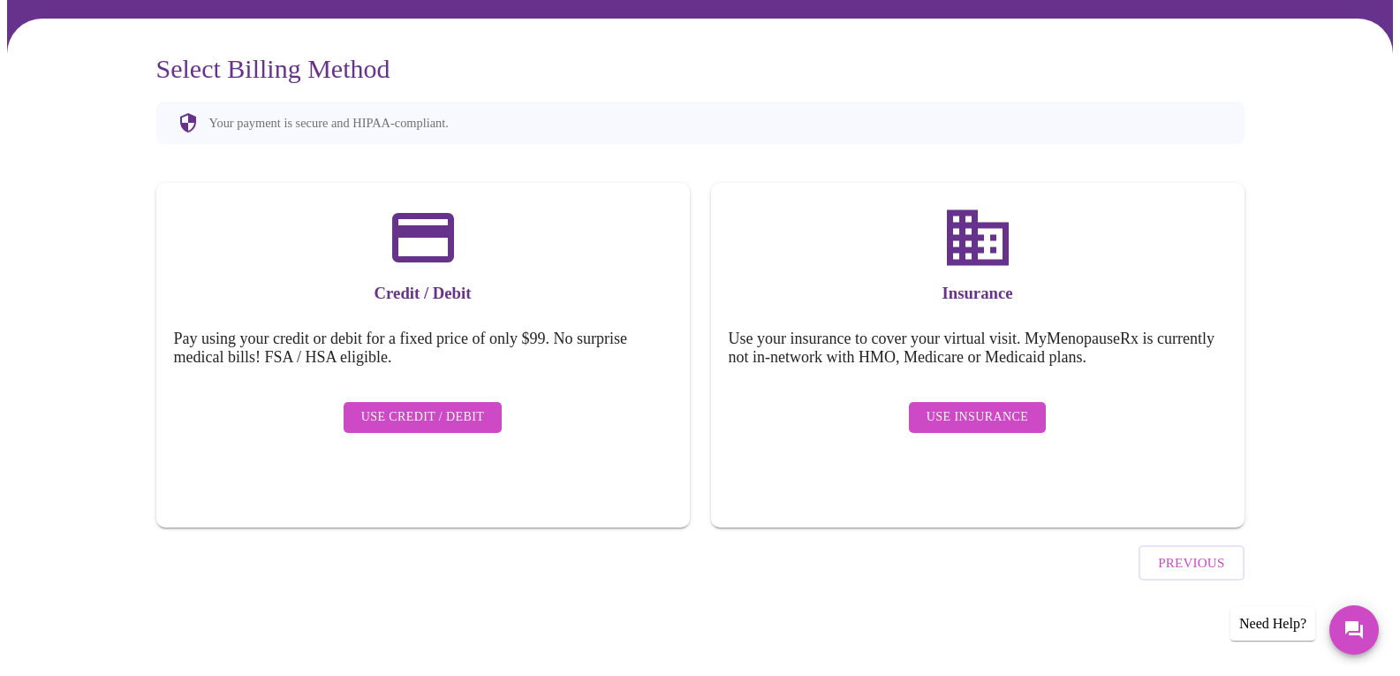
scroll to position [76, 0]
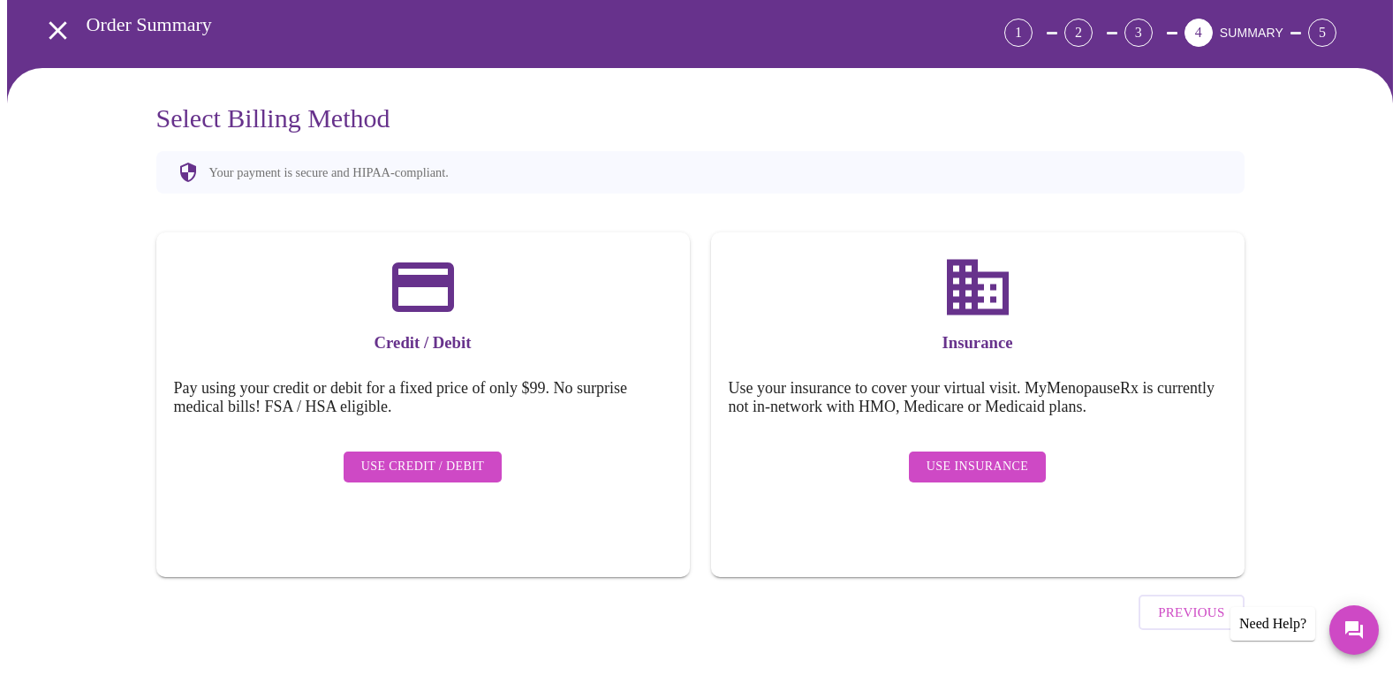
click at [1004, 464] on span "Use Insurance" at bounding box center [978, 467] width 102 height 22
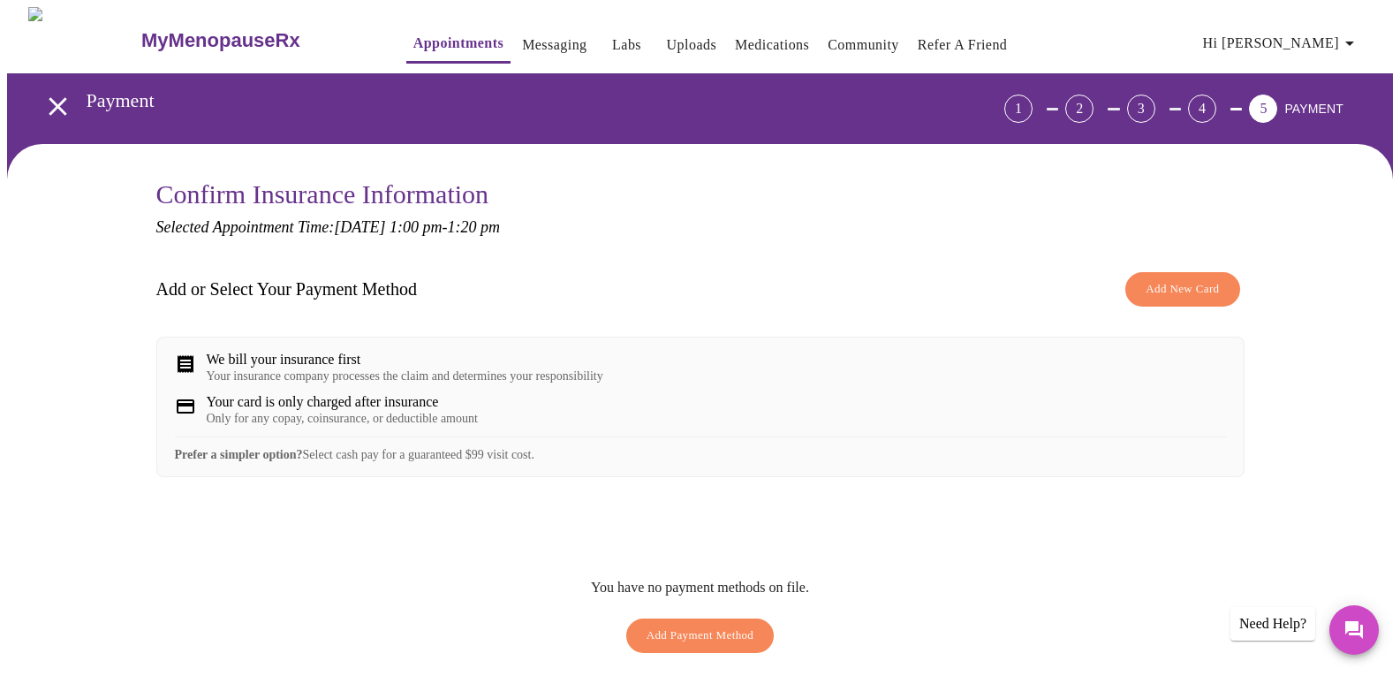
click at [1200, 284] on span "Add New Card" at bounding box center [1182, 289] width 73 height 20
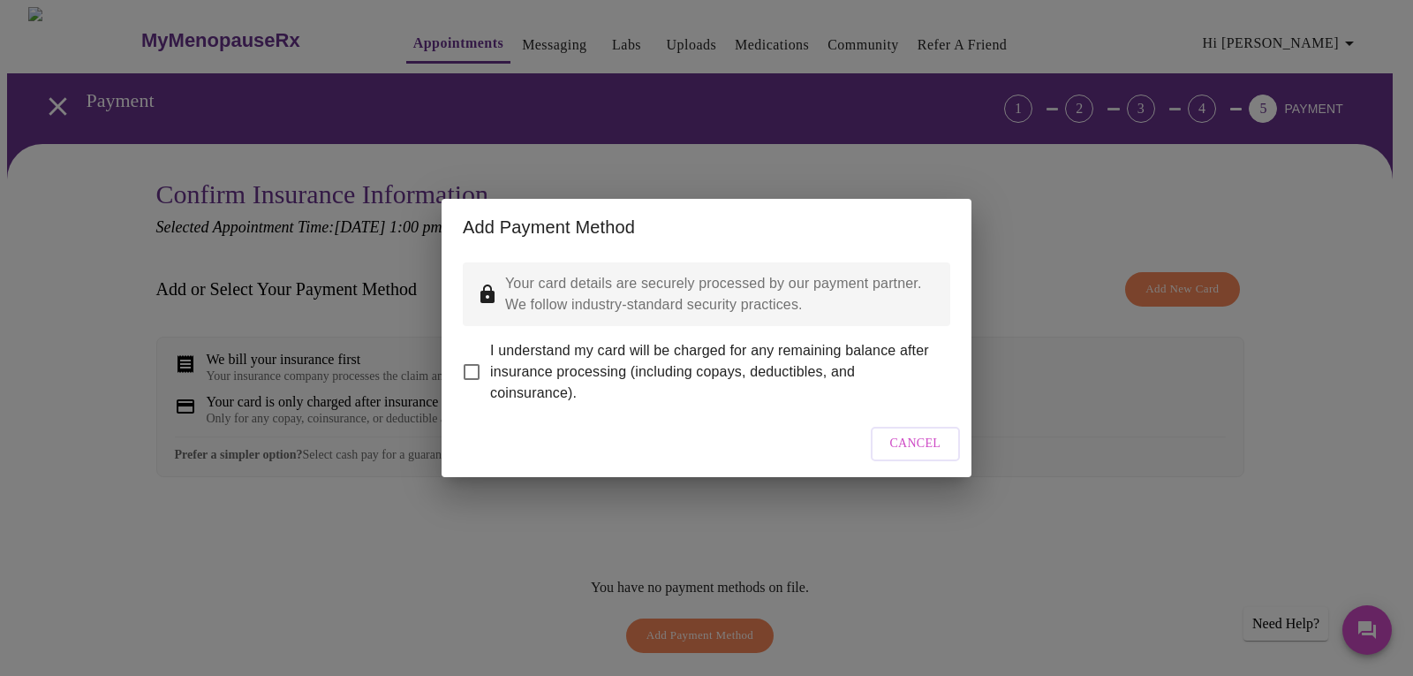
click at [465, 364] on input "I understand my card will be charged for any remaining balance after insurance …" at bounding box center [471, 371] width 37 height 37
checkbox input "true"
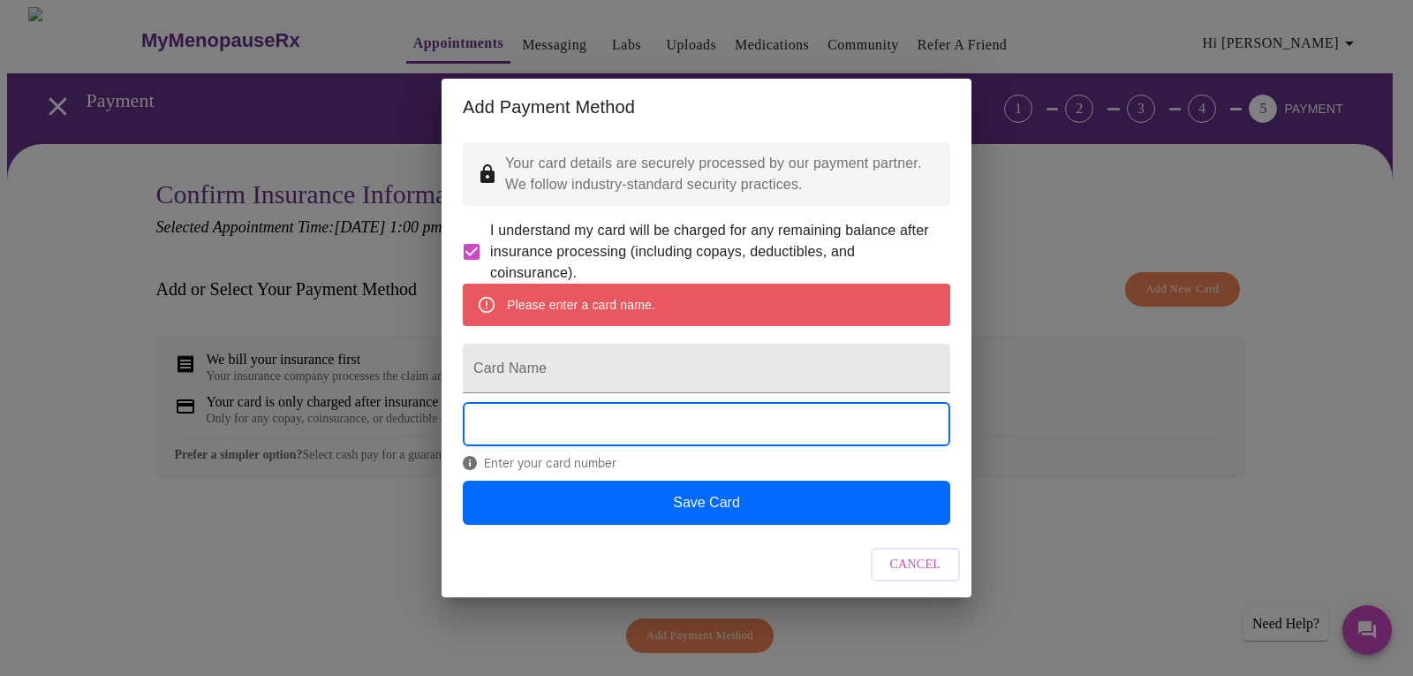
click at [913, 576] on span "Cancel" at bounding box center [915, 565] width 51 height 22
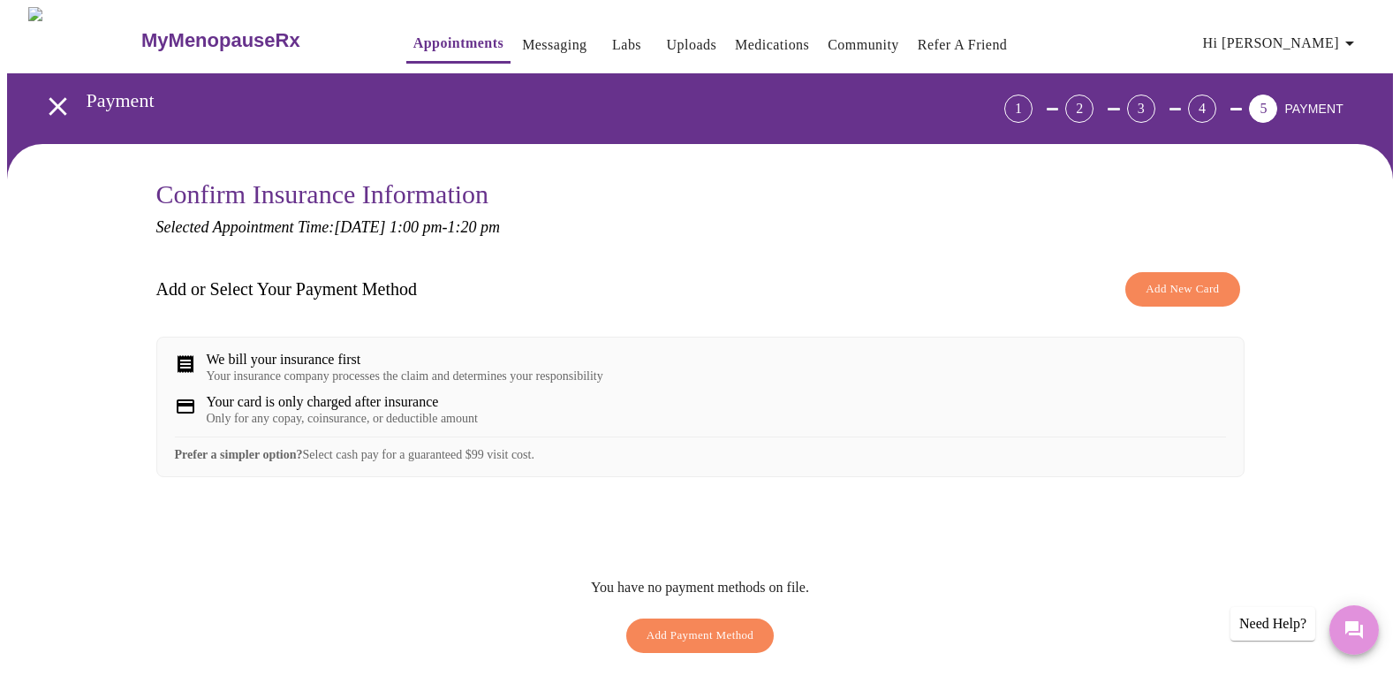
click at [1363, 641] on button "Messages" at bounding box center [1354, 629] width 49 height 49
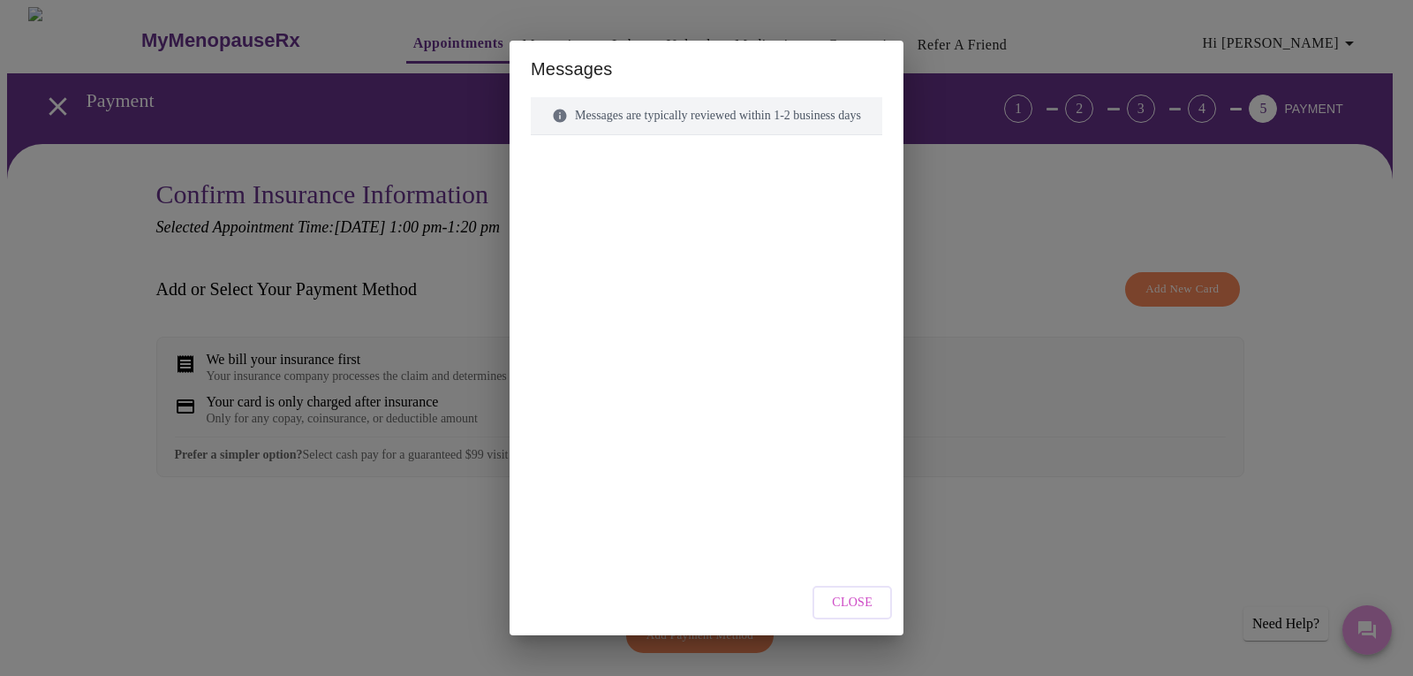
click at [739, 551] on div "Messages are typically reviewed within 1-2 business days" at bounding box center [707, 324] width 352 height 455
click at [875, 617] on button "Close" at bounding box center [853, 603] width 80 height 34
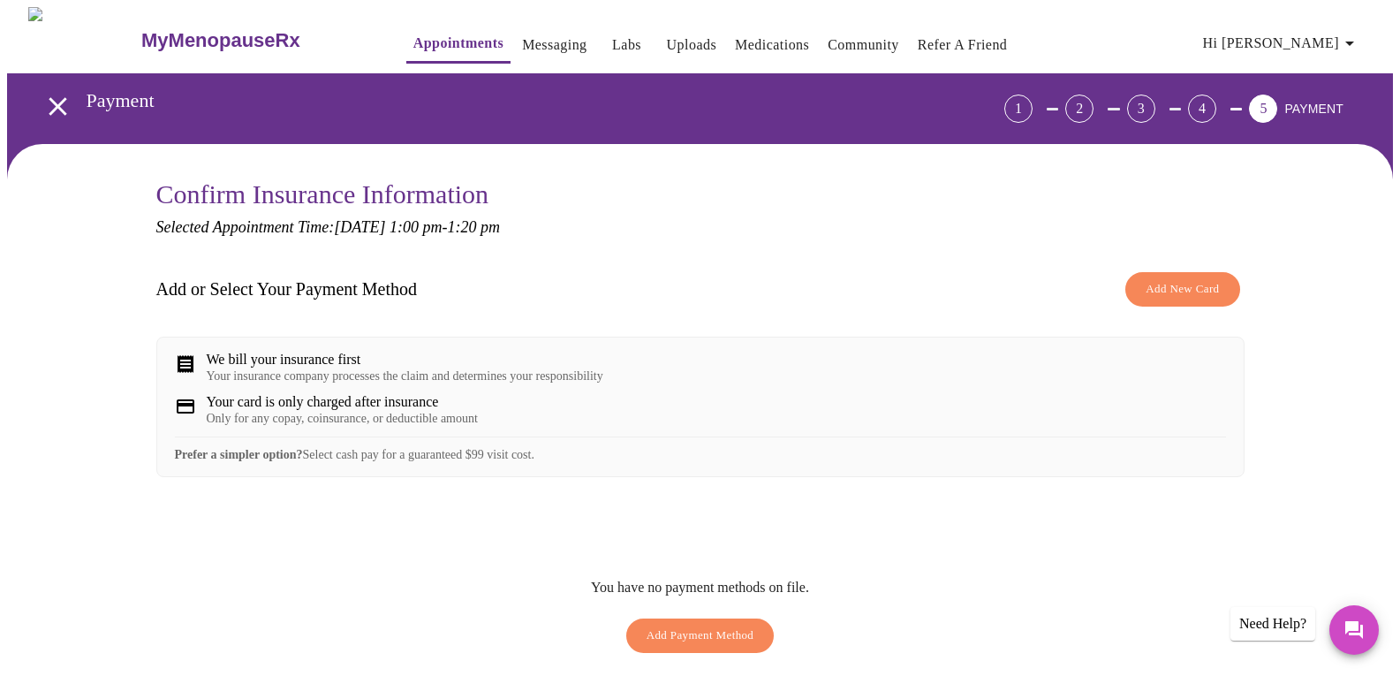
click at [1275, 637] on div "Need Help?" at bounding box center [1273, 624] width 85 height 34
click at [1356, 643] on button "Messages" at bounding box center [1354, 629] width 49 height 49
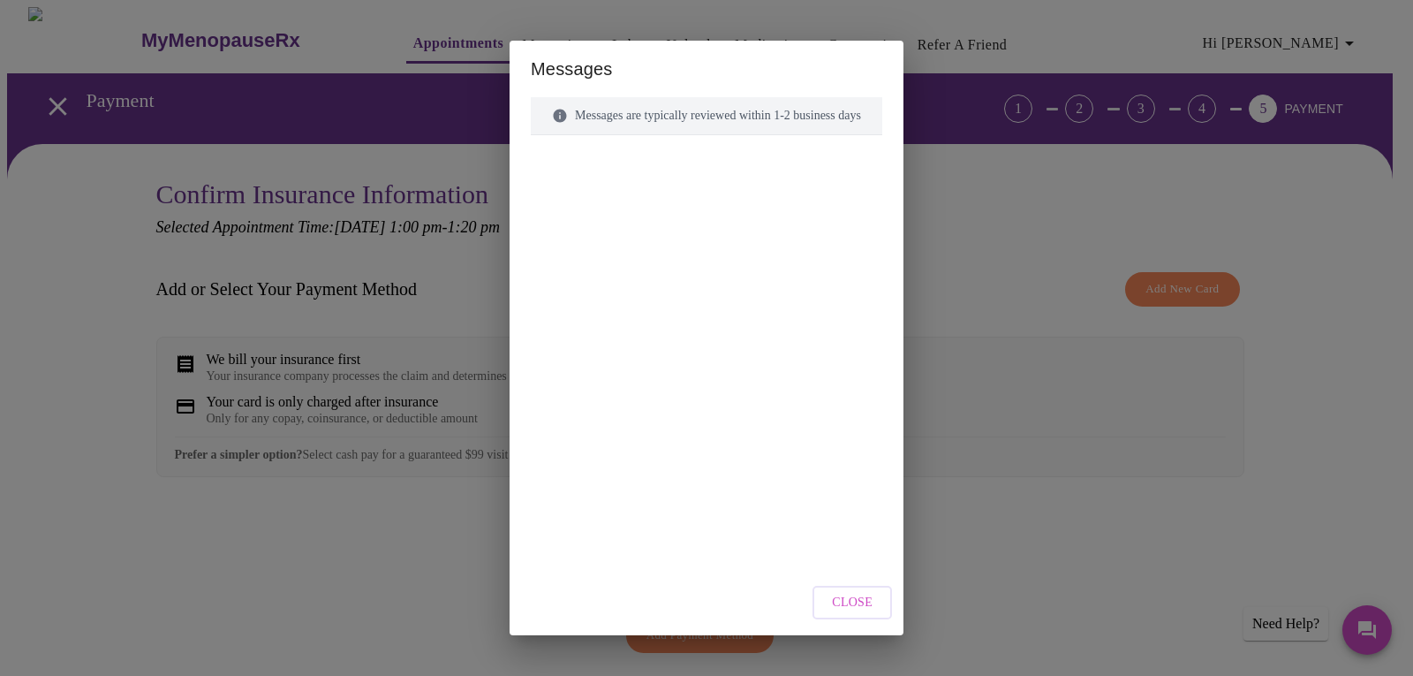
click at [803, 145] on div "Messages are typically reviewed within 1-2 business days" at bounding box center [707, 289] width 352 height 384
click at [792, 134] on div "Messages are typically reviewed within 1-2 business days" at bounding box center [707, 116] width 352 height 38
click at [681, 106] on div "Messages are typically reviewed within 1-2 business days" at bounding box center [707, 116] width 352 height 38
click at [570, 73] on h2 "Messages" at bounding box center [707, 69] width 394 height 57
click at [816, 574] on div "Close" at bounding box center [707, 603] width 394 height 66
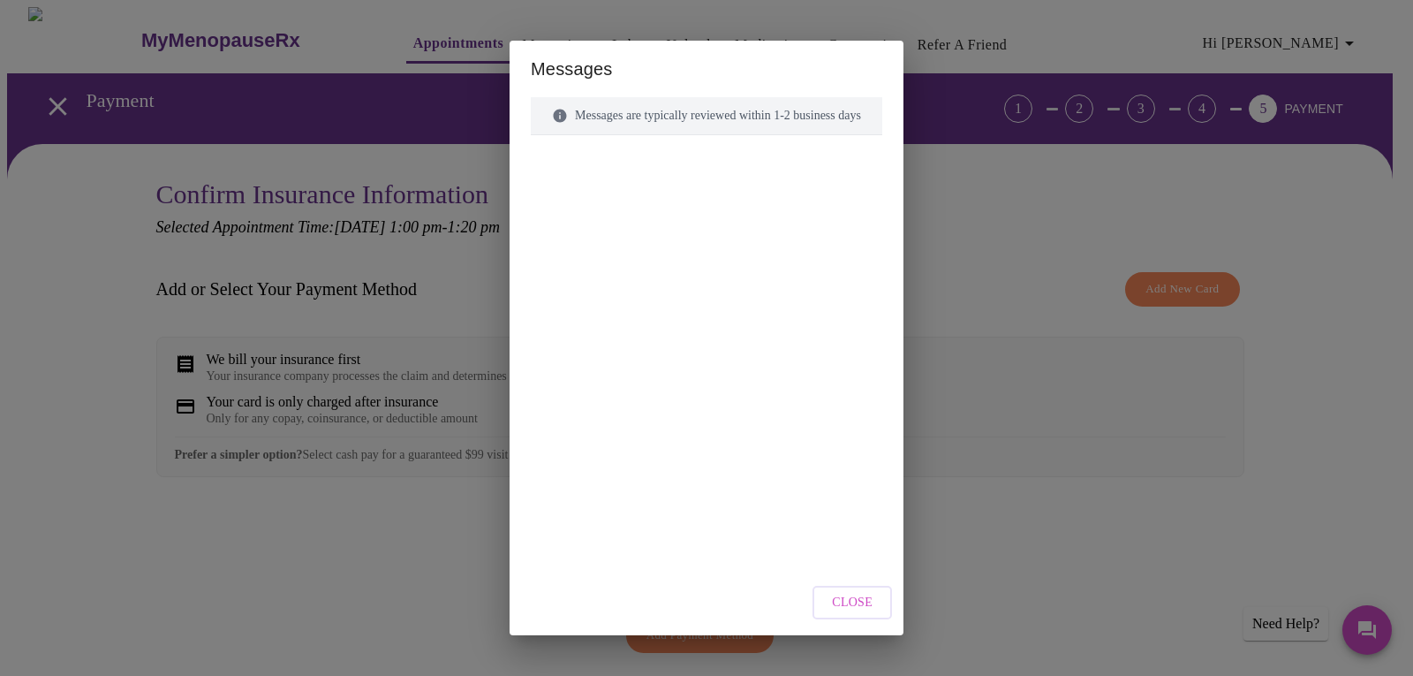
click at [852, 588] on button "Close" at bounding box center [853, 603] width 80 height 34
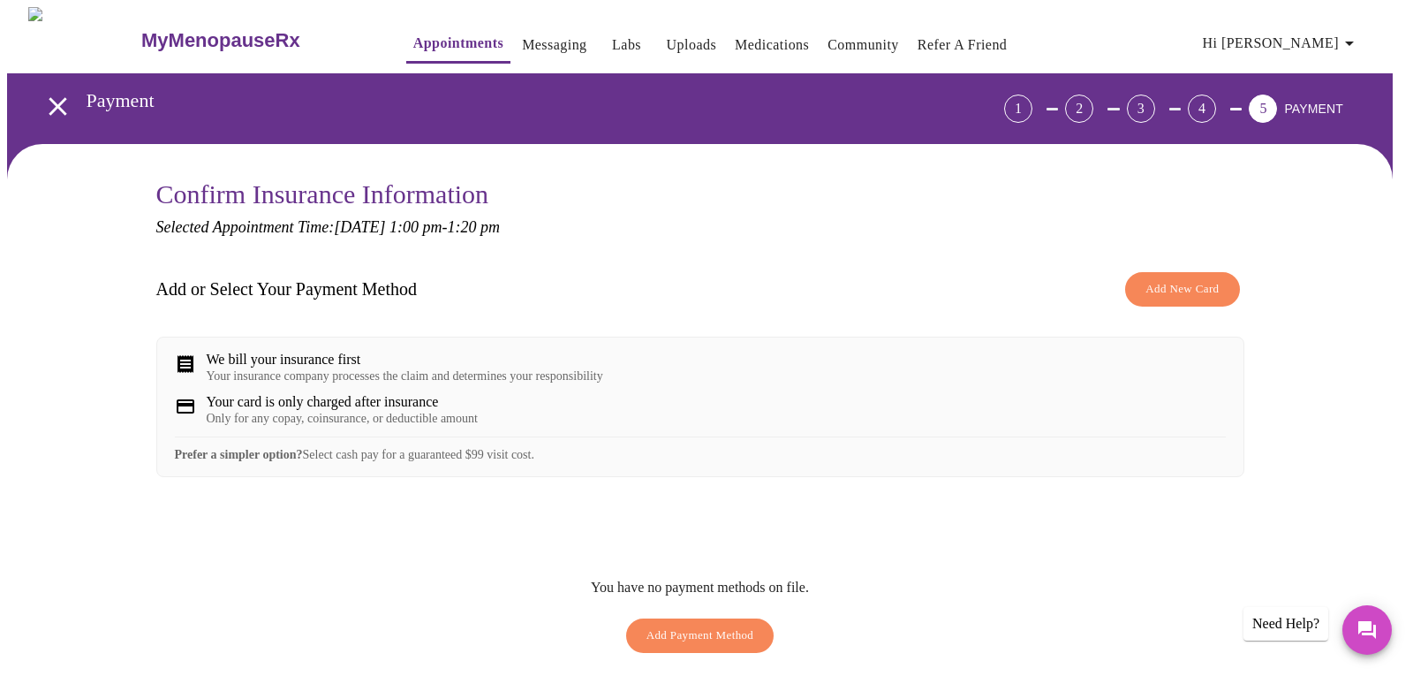
click at [861, 610] on span "Close" at bounding box center [852, 603] width 41 height 22
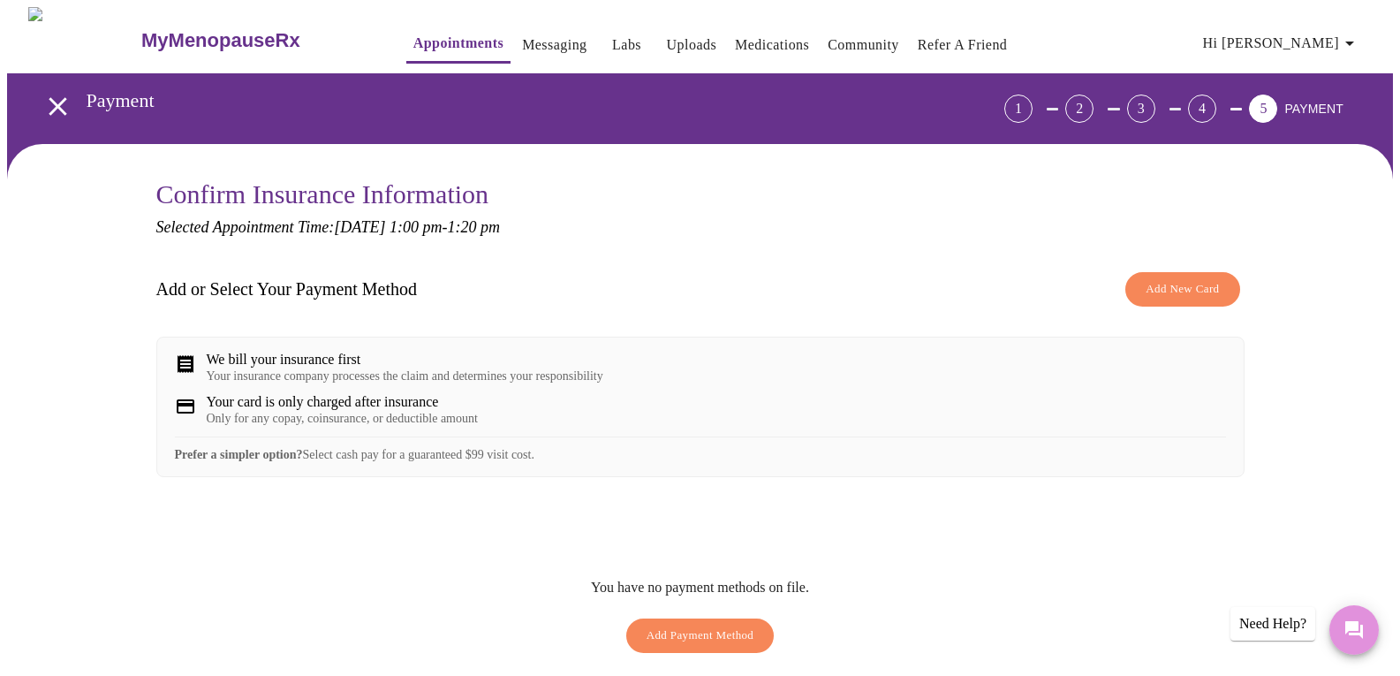
click at [1359, 633] on icon "Messages" at bounding box center [1354, 630] width 18 height 18
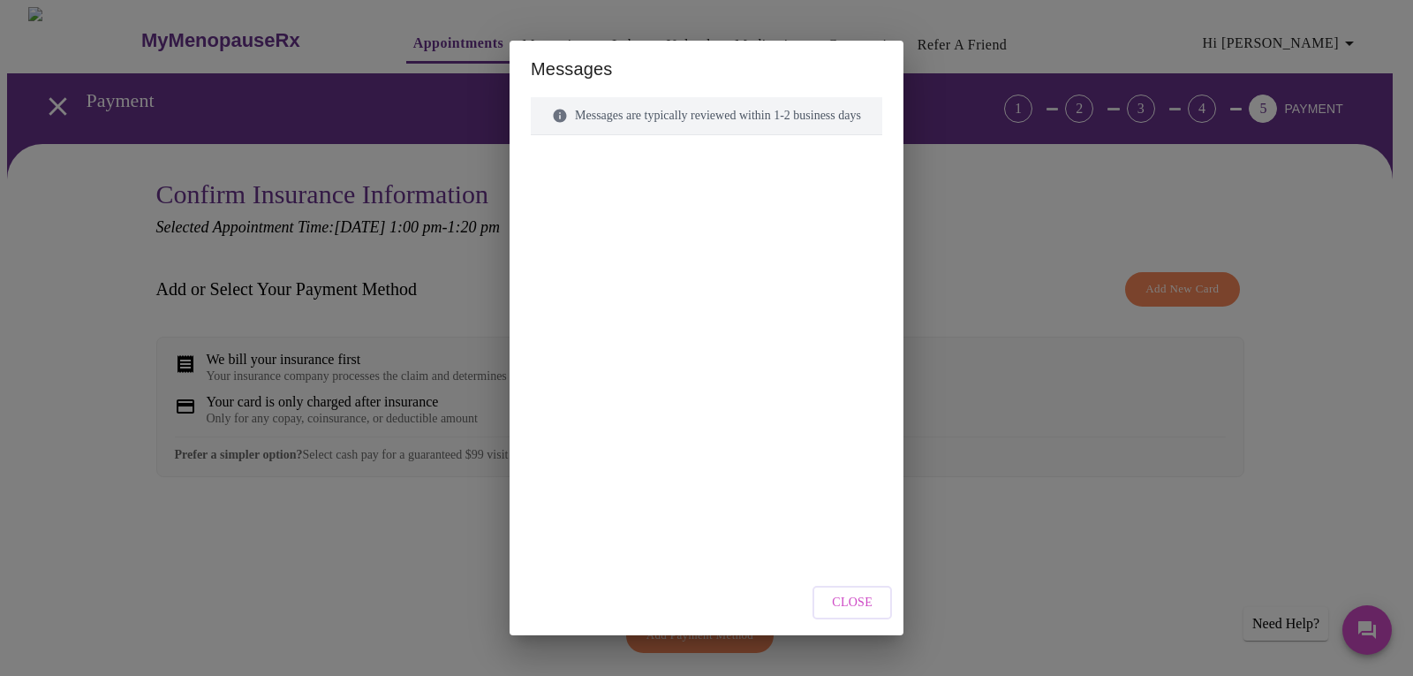
click at [862, 612] on span "Close" at bounding box center [852, 603] width 41 height 22
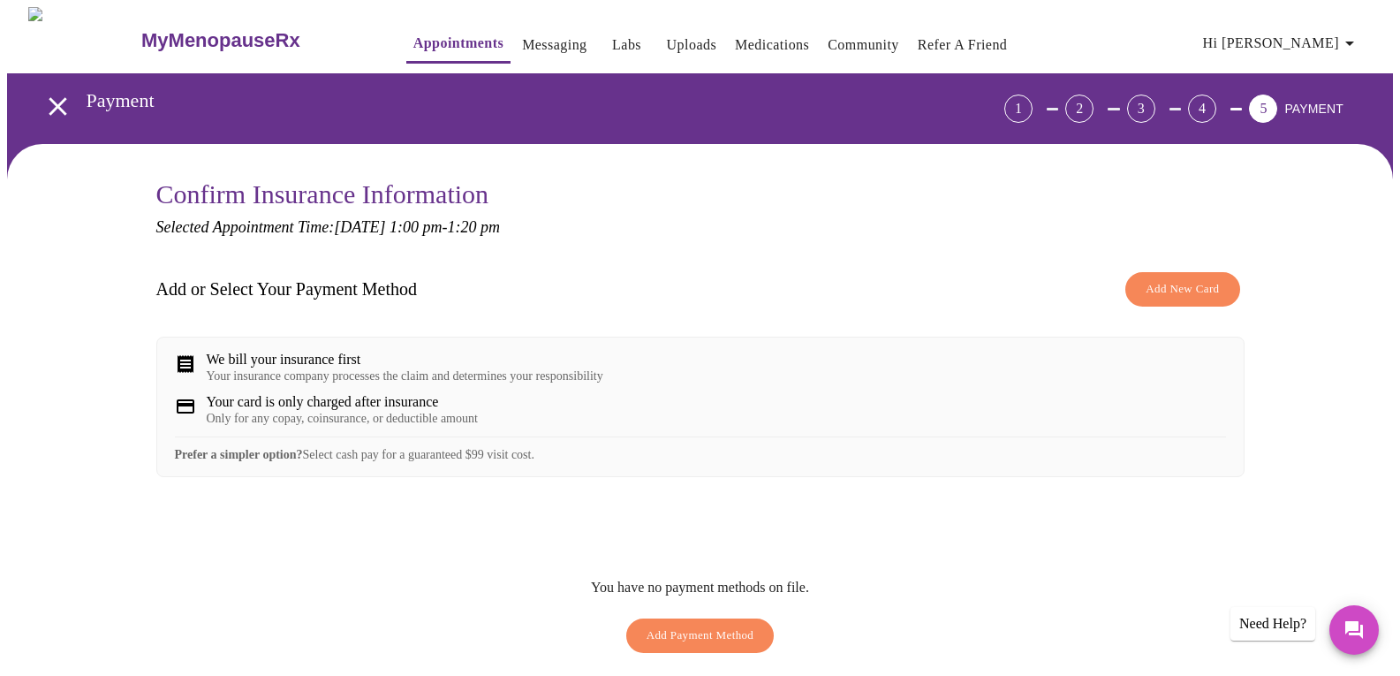
click at [1191, 303] on button "Add New Card" at bounding box center [1182, 289] width 114 height 34
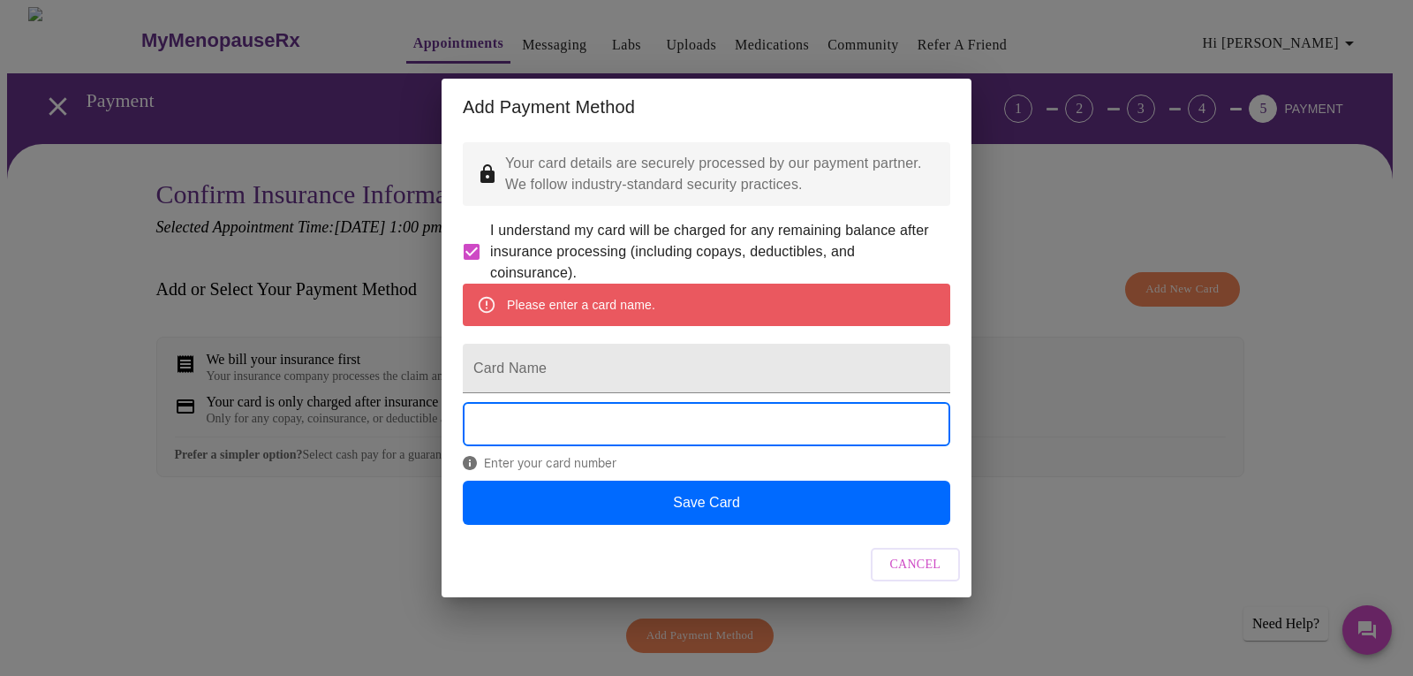
click at [915, 582] on button "Cancel" at bounding box center [916, 565] width 90 height 34
